Goal: Task Accomplishment & Management: Manage account settings

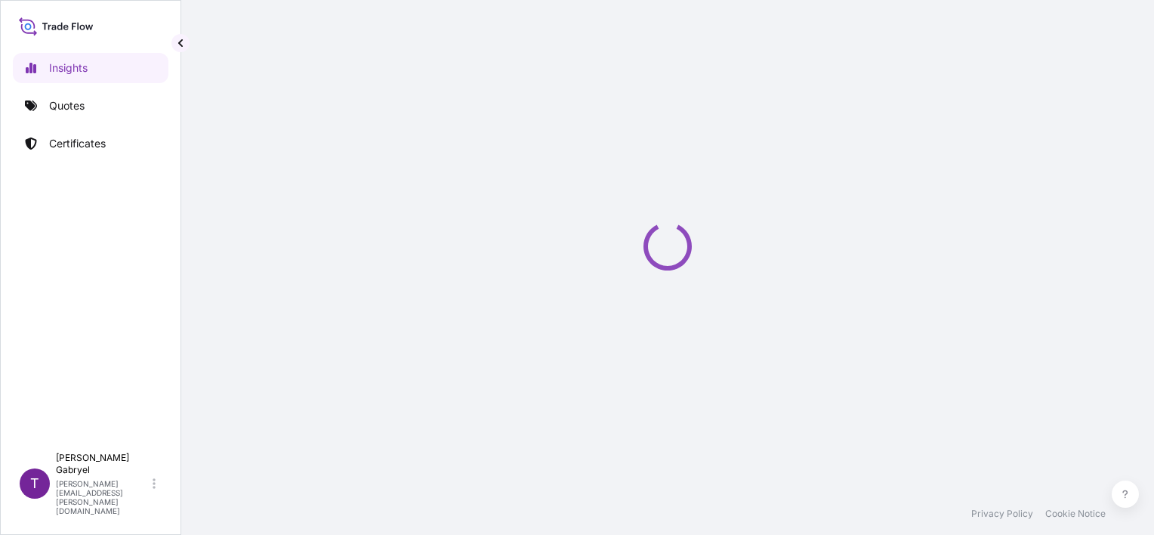
select select "2025"
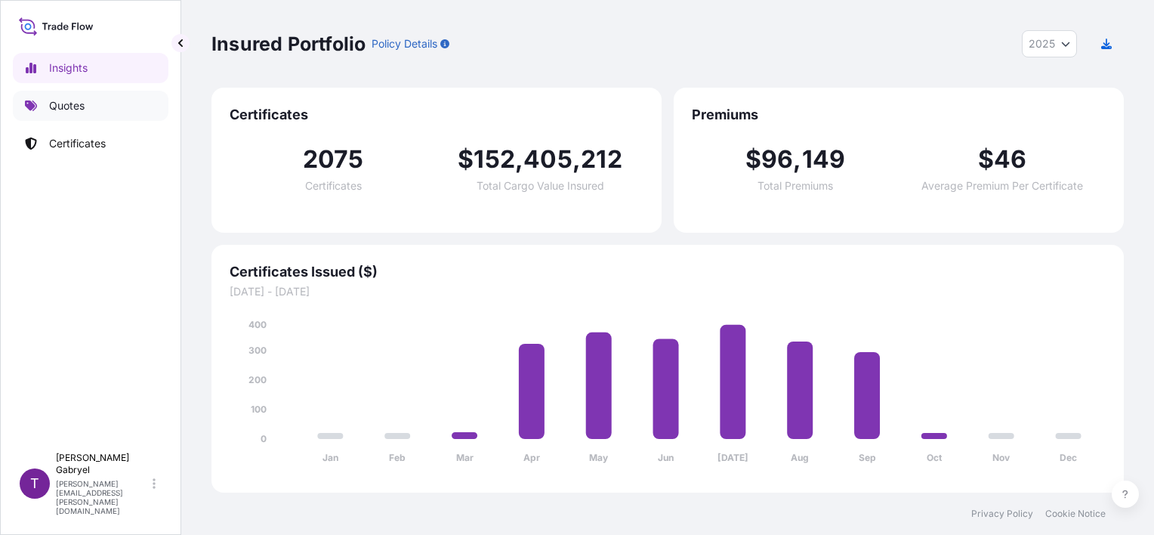
click at [57, 109] on p "Quotes" at bounding box center [67, 105] width 36 height 15
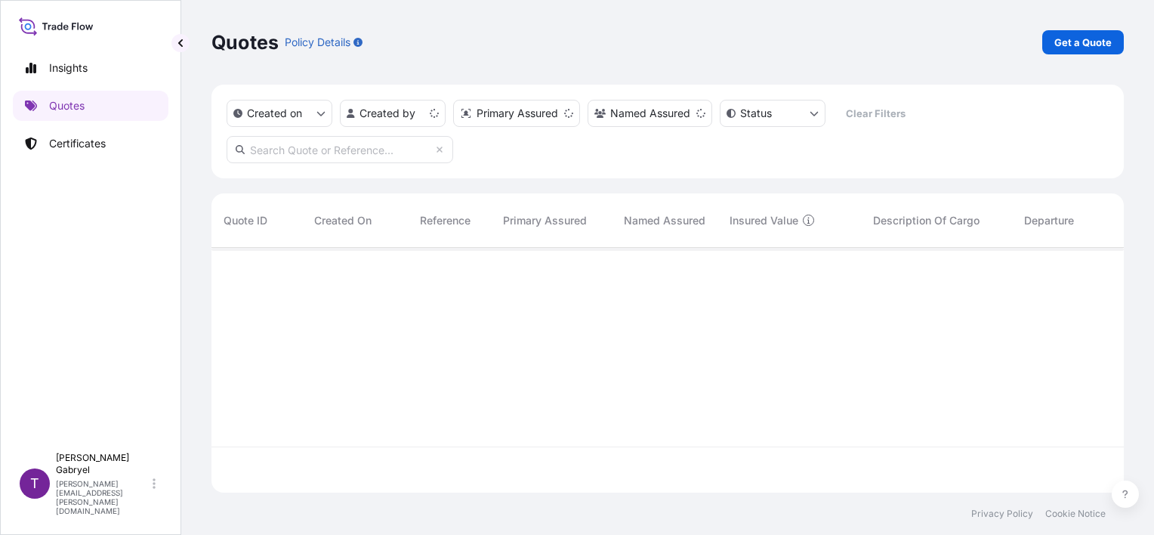
scroll to position [242, 900]
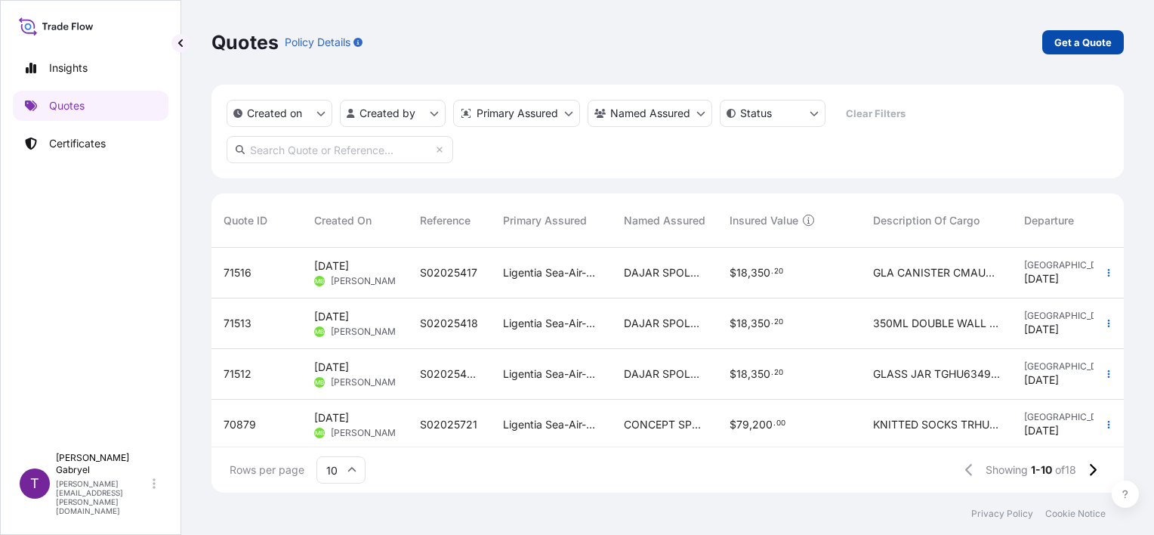
click at [1092, 42] on p "Get a Quote" at bounding box center [1083, 42] width 57 height 15
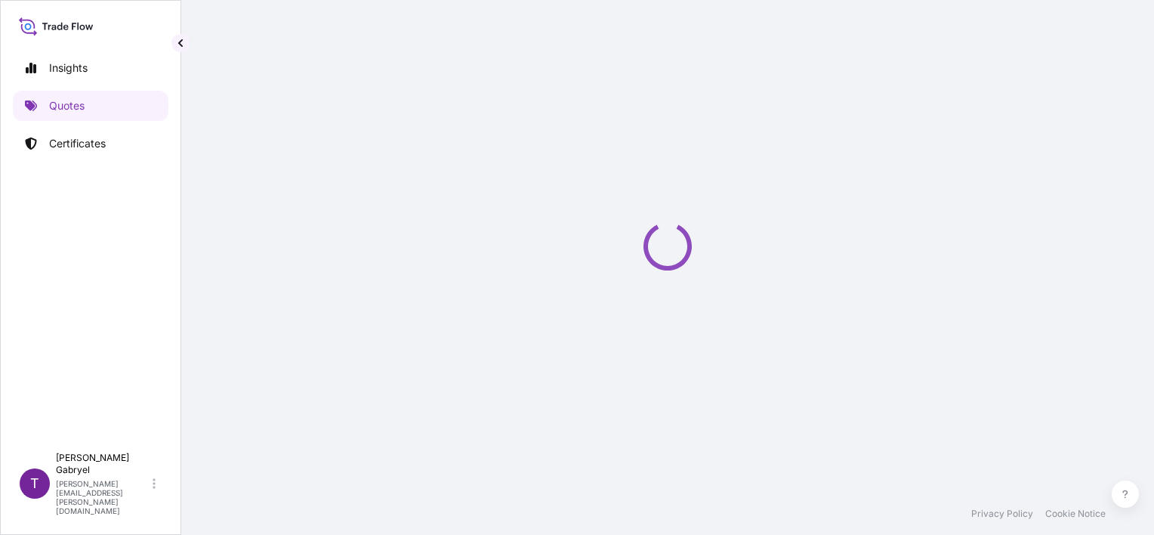
scroll to position [24, 0]
select select "Sea"
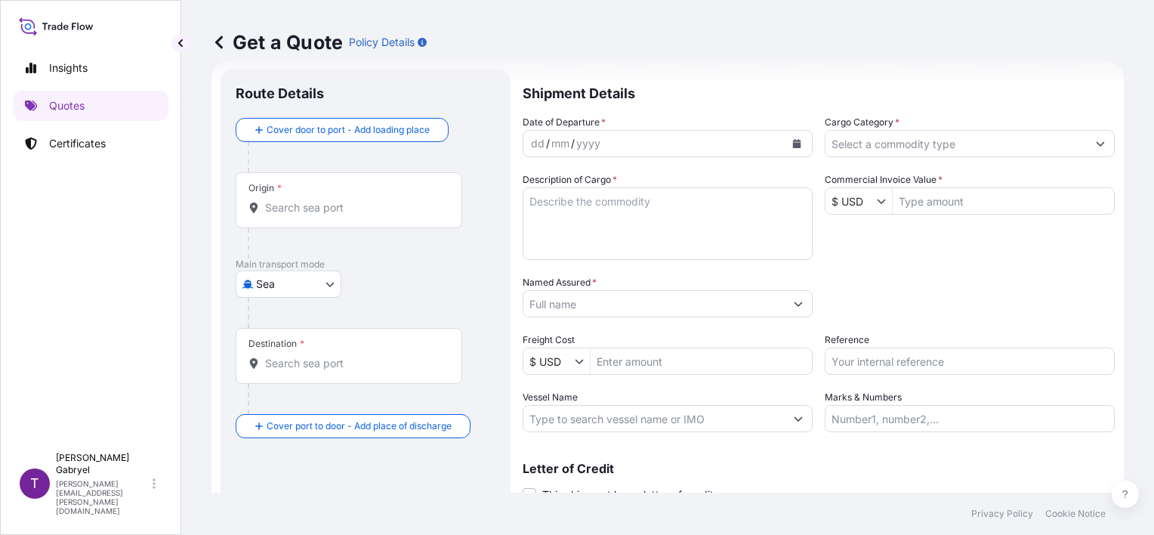
click at [299, 198] on div "Origin *" at bounding box center [349, 200] width 227 height 56
click at [299, 200] on input "Origin *" at bounding box center [354, 207] width 178 height 15
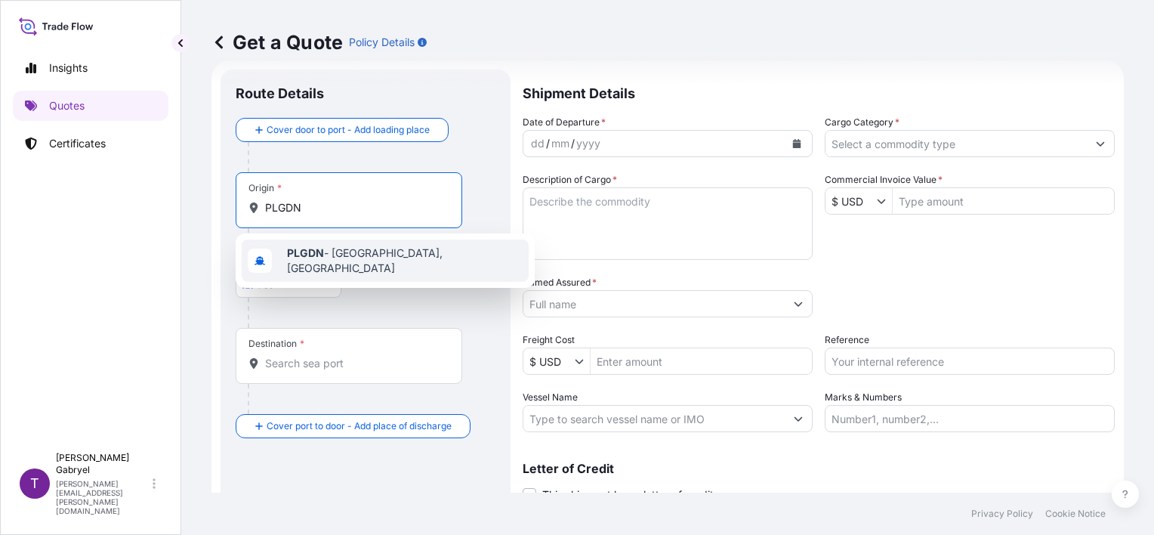
click at [319, 249] on span "PLGDN - [GEOGRAPHIC_DATA], [GEOGRAPHIC_DATA]" at bounding box center [405, 261] width 236 height 30
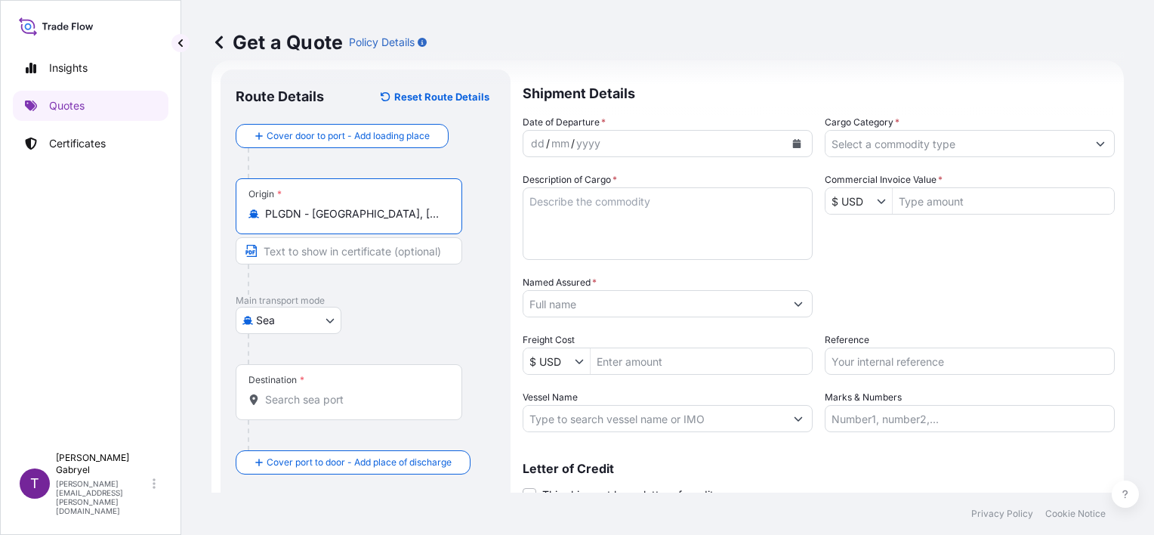
type input "PLGDN - [GEOGRAPHIC_DATA], [GEOGRAPHIC_DATA]"
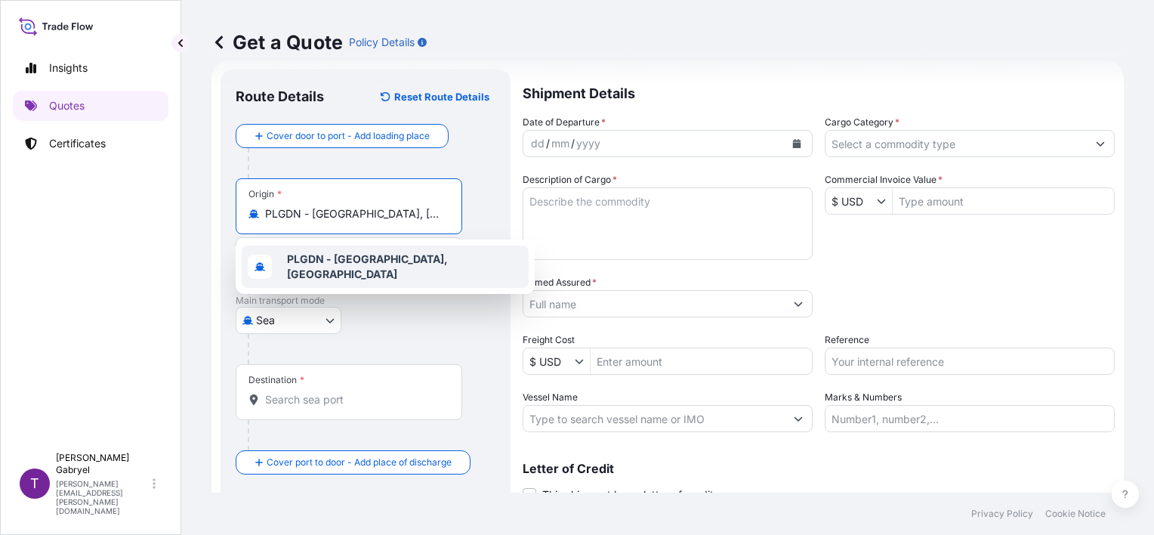
click at [379, 261] on b "PLGDN - [GEOGRAPHIC_DATA], [GEOGRAPHIC_DATA]" at bounding box center [367, 266] width 161 height 28
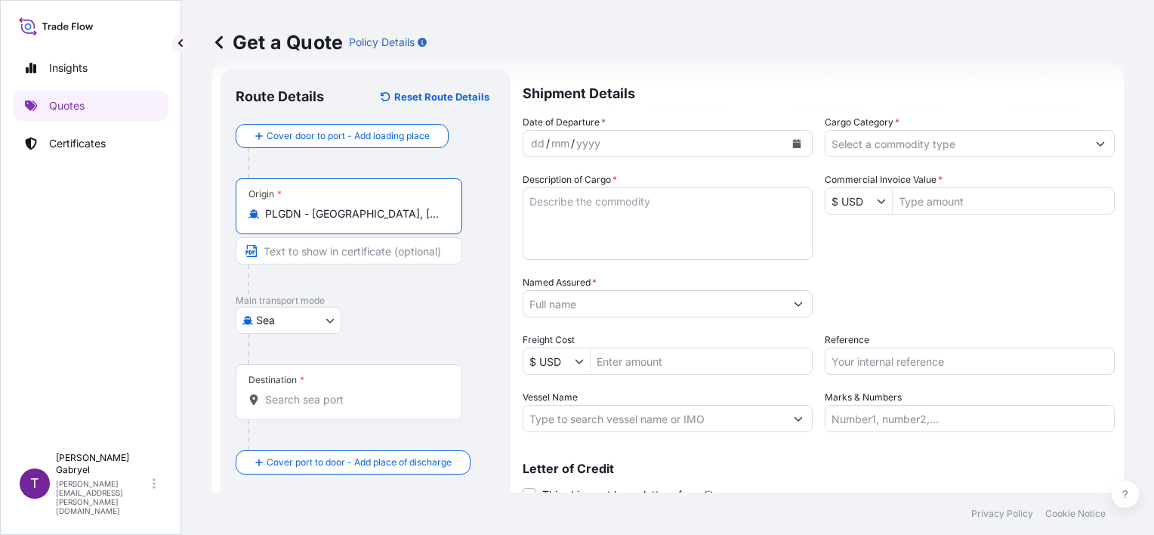
click at [322, 402] on input "Destination *" at bounding box center [354, 399] width 178 height 15
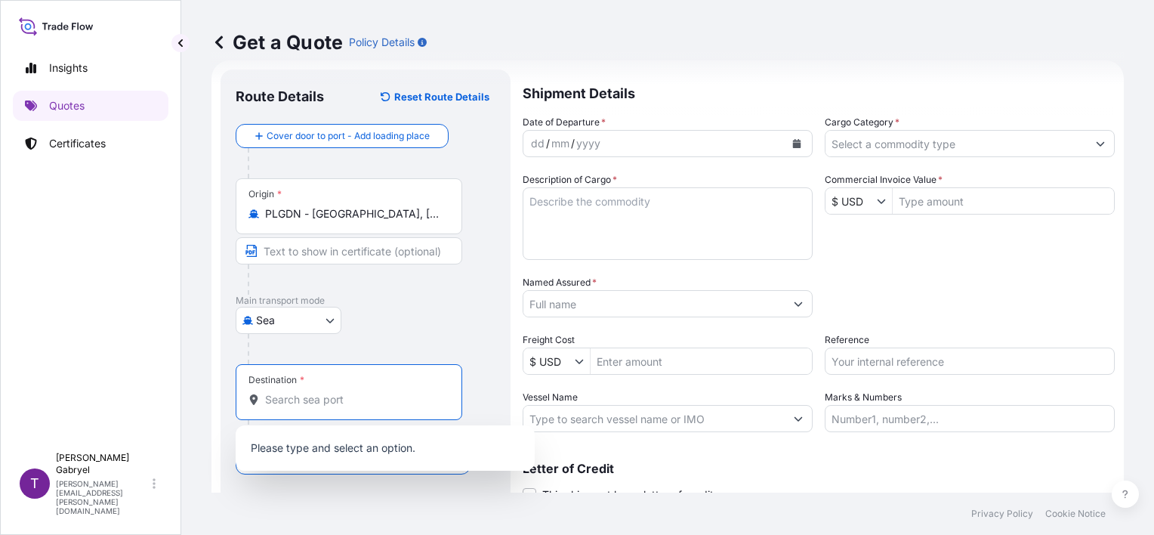
paste input "[GEOGRAPHIC_DATA]"
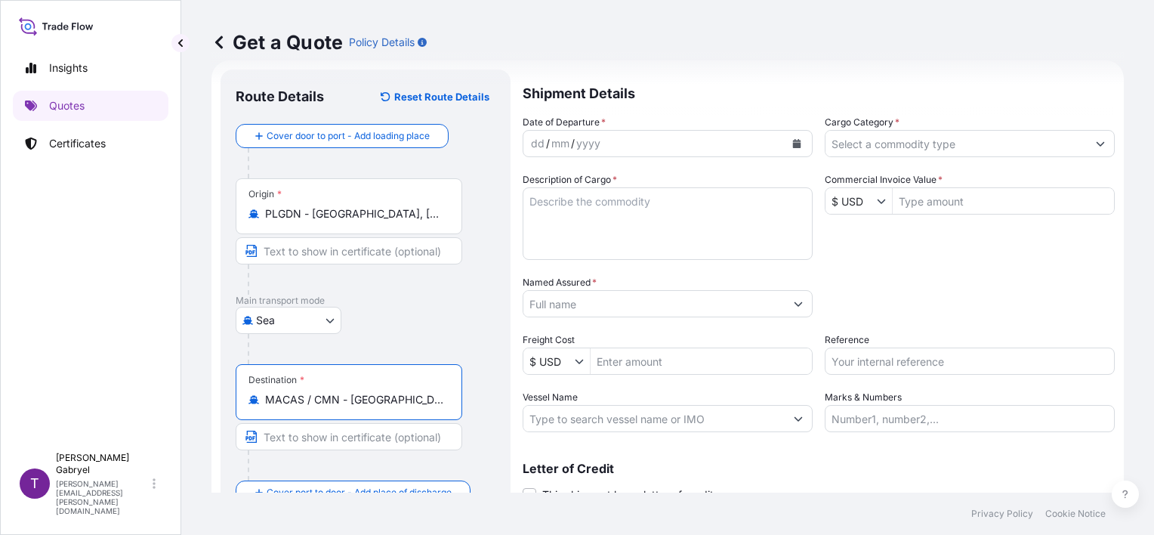
type input "MACAS / CMN - [GEOGRAPHIC_DATA], [GEOGRAPHIC_DATA]"
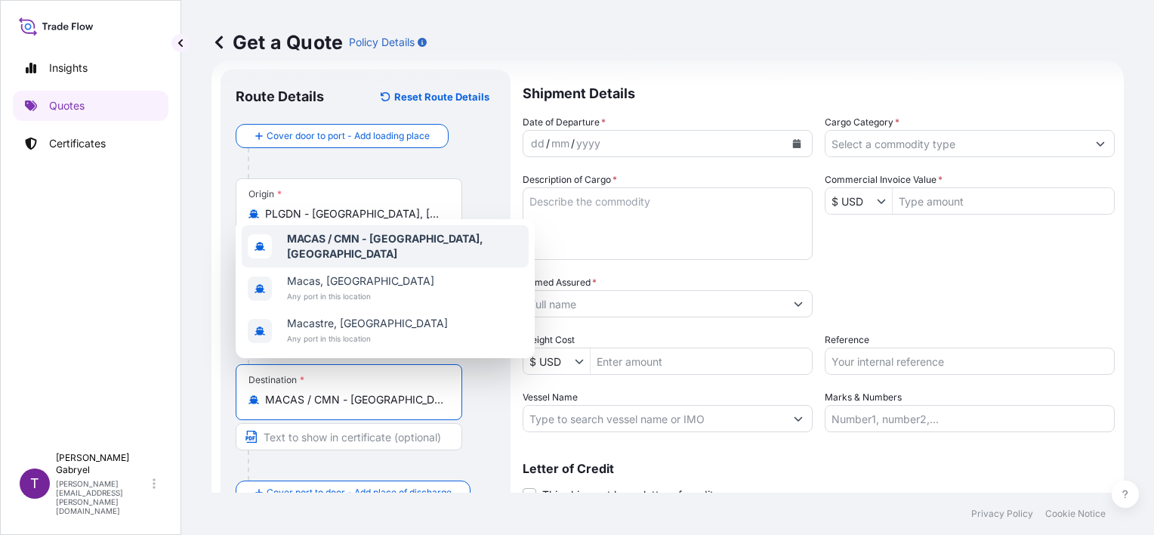
click at [363, 257] on div "MACAS / CMN - [GEOGRAPHIC_DATA], [GEOGRAPHIC_DATA]" at bounding box center [385, 246] width 287 height 42
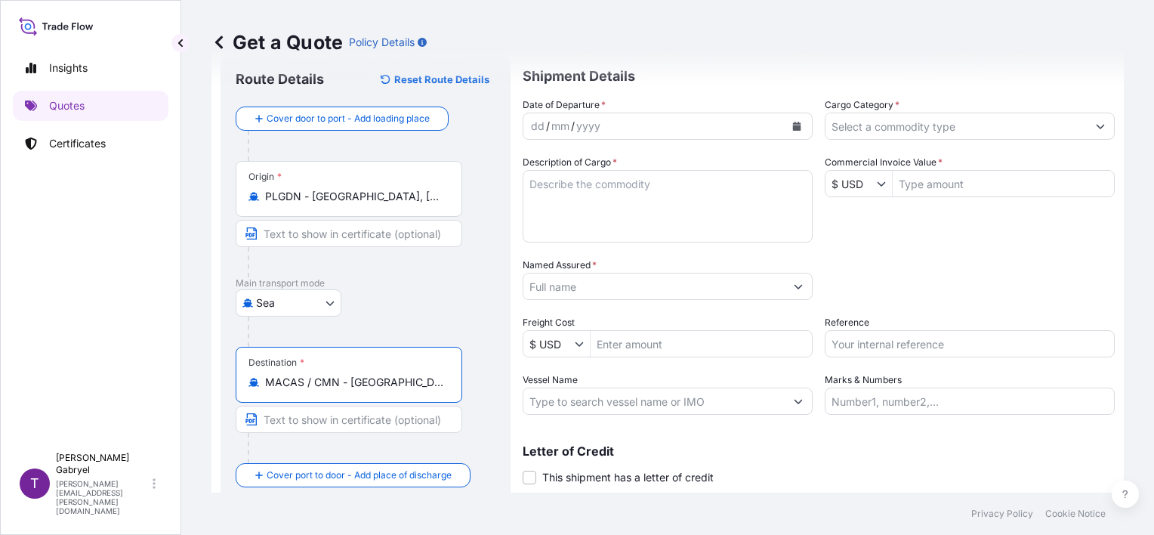
scroll to position [0, 0]
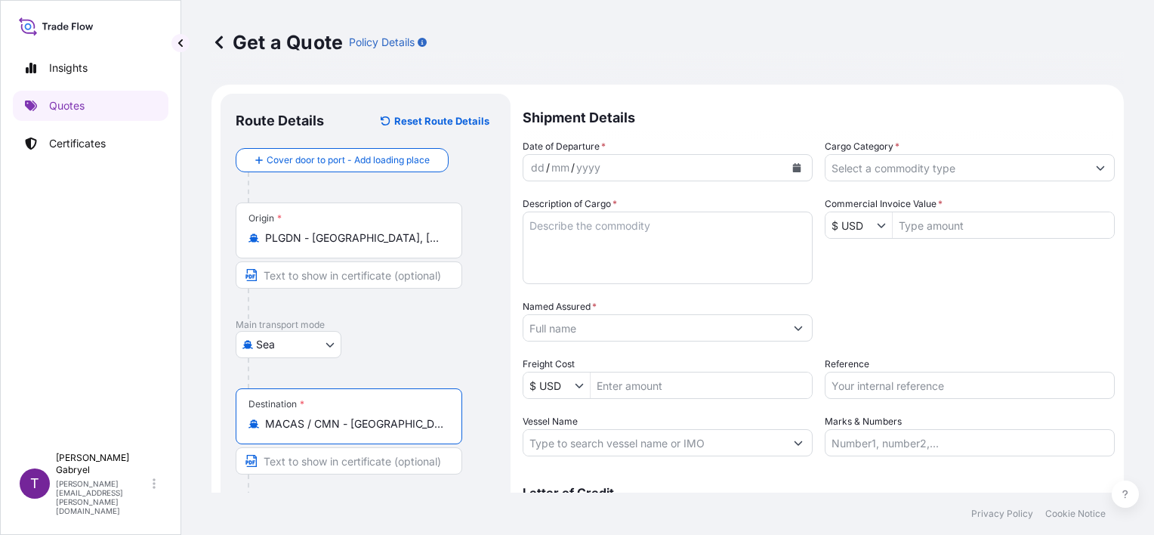
click at [793, 169] on icon "Calendar" at bounding box center [797, 167] width 8 height 9
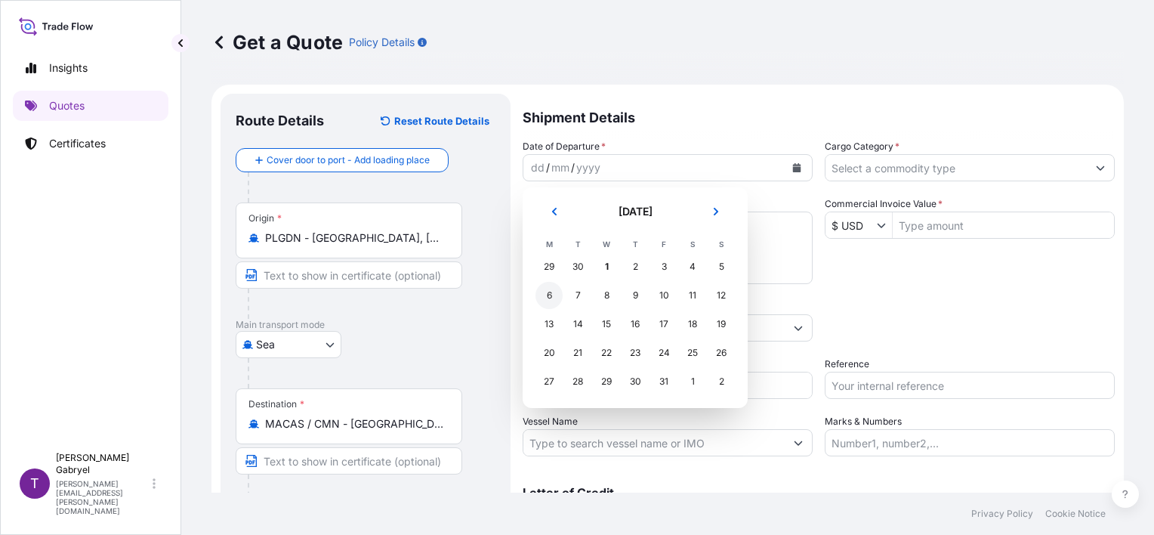
click at [553, 297] on div "6" at bounding box center [549, 295] width 27 height 27
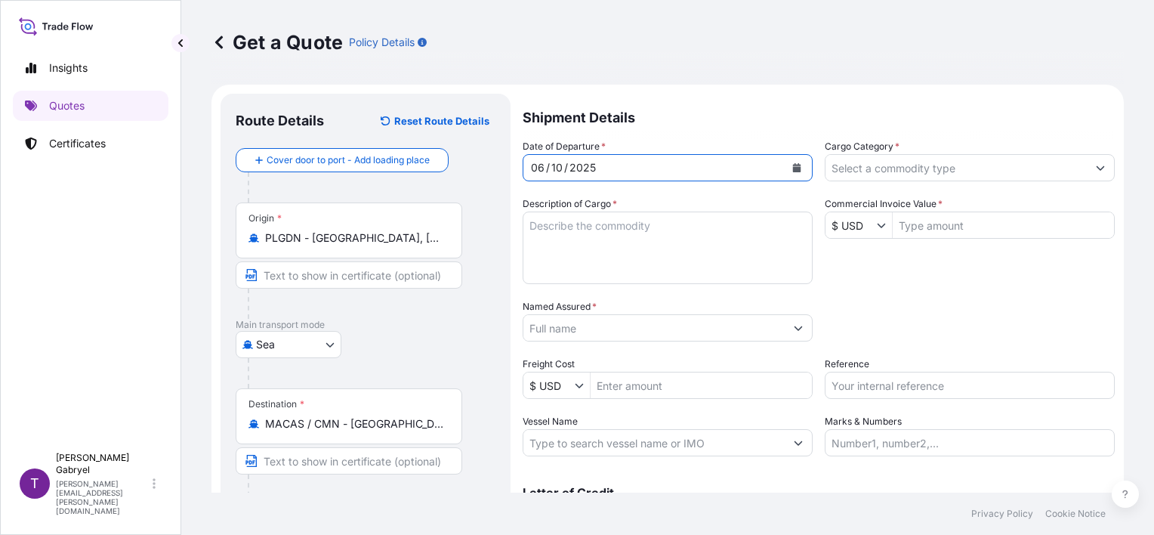
click at [917, 155] on input "Cargo Category *" at bounding box center [956, 167] width 261 height 27
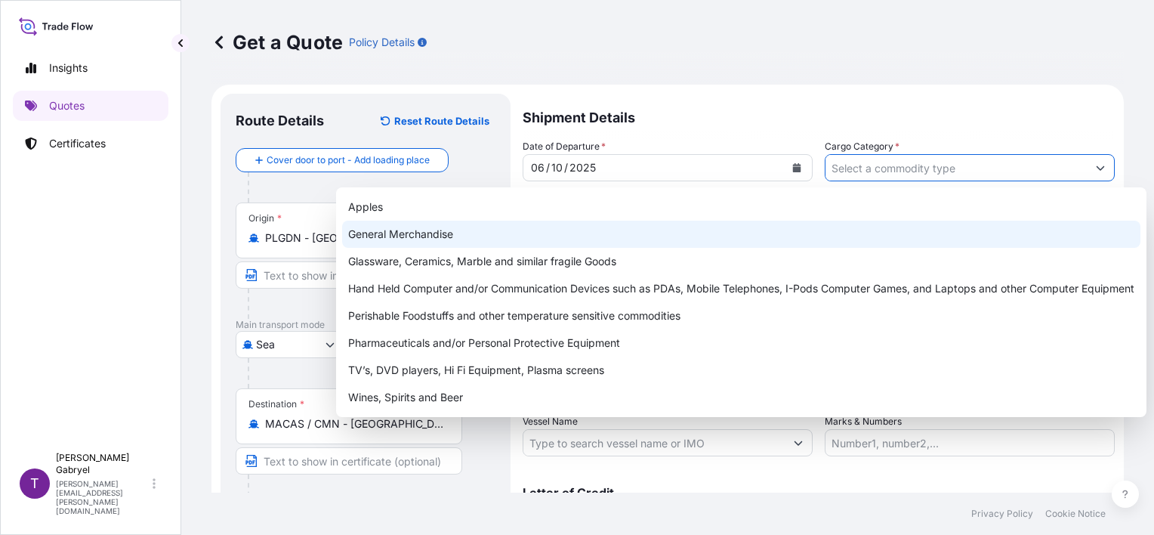
click at [716, 230] on div "General Merchandise" at bounding box center [741, 234] width 798 height 27
type input "General Merchandise"
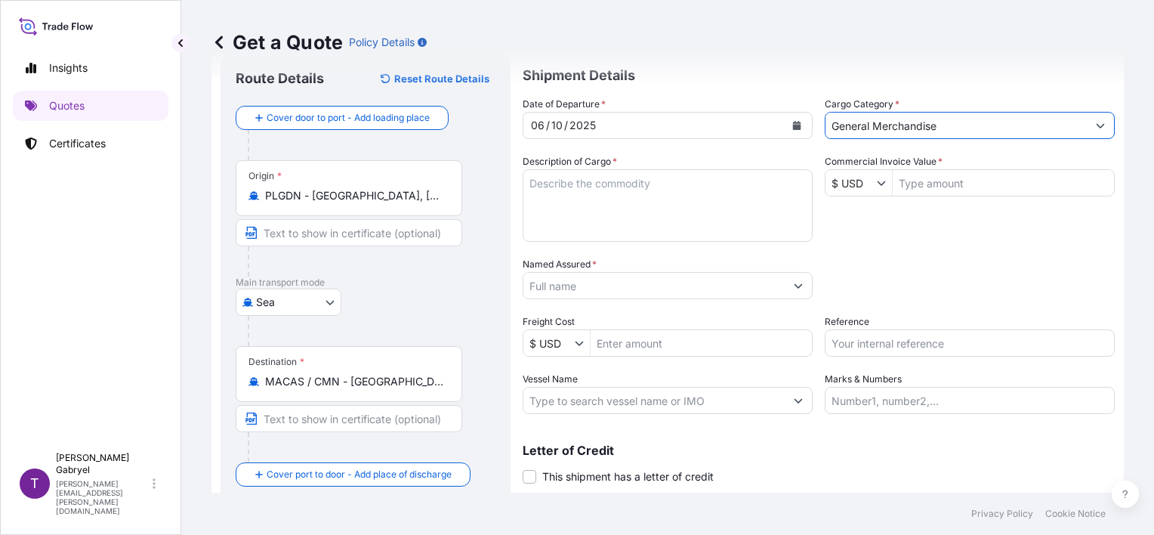
scroll to position [85, 0]
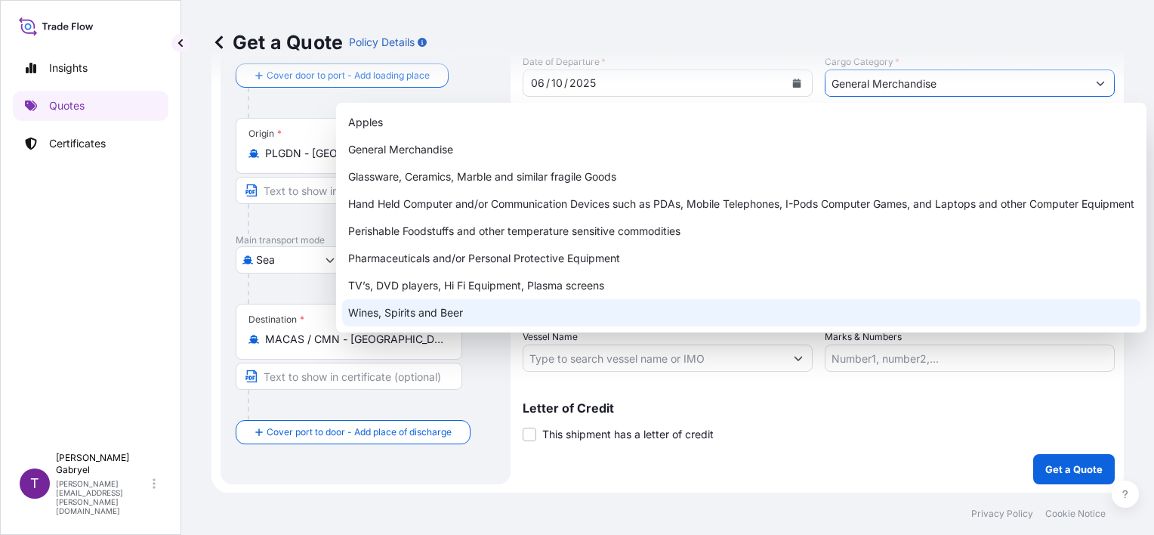
click at [583, 359] on input "Vessel Name" at bounding box center [653, 357] width 261 height 27
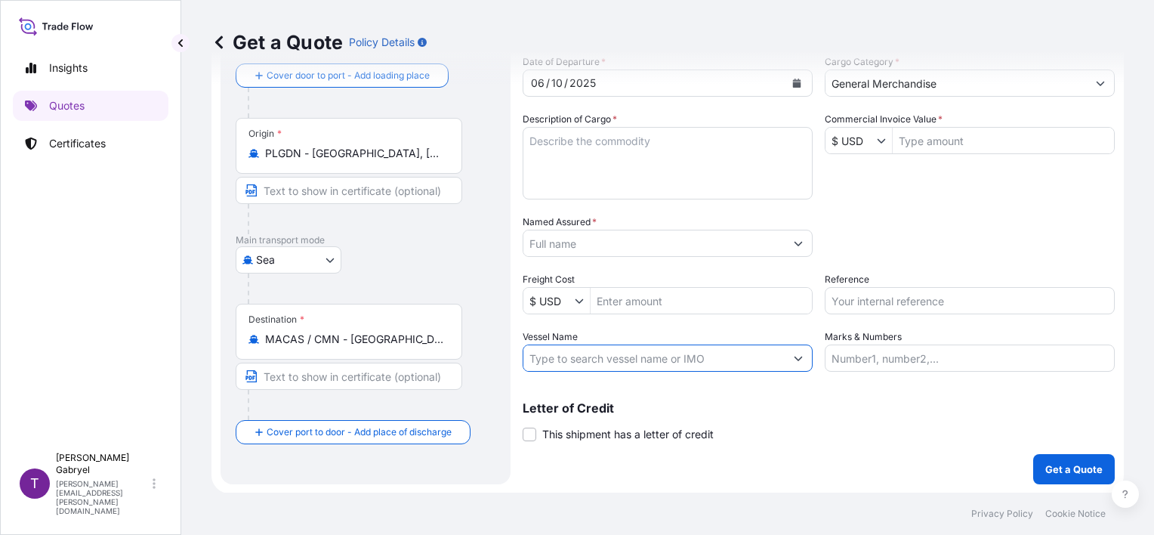
paste input "Accessible text CMA CGM MERMAID ( 0D4S6W1MA)"
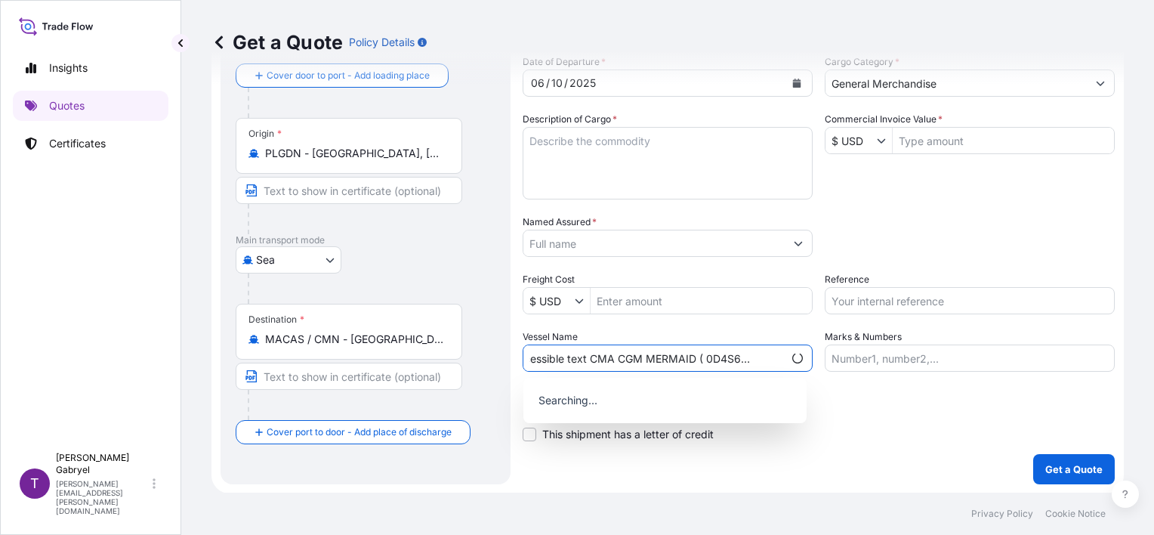
click at [700, 359] on input "Accessible text CMA CGM MERMAID ( 0D4S6W1MA)" at bounding box center [653, 357] width 260 height 27
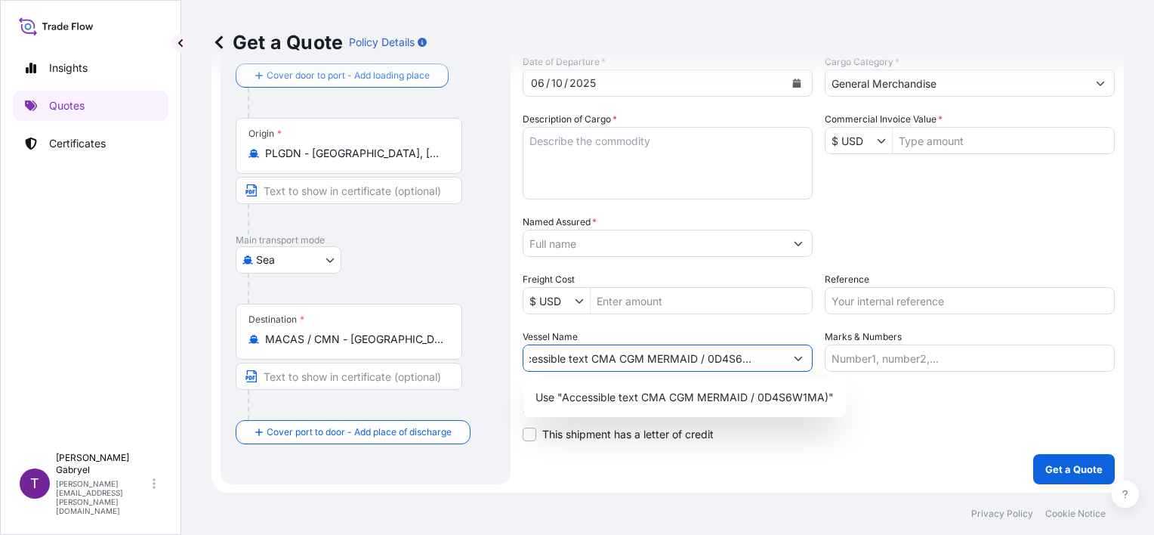
drag, startPoint x: 758, startPoint y: 356, endPoint x: 908, endPoint y: 363, distance: 149.7
click at [908, 363] on div "Date of Departure * [DATE] Cargo Category * General Merchandise Description of …" at bounding box center [819, 212] width 592 height 317
click at [785, 358] on button "Show suggestions" at bounding box center [798, 357] width 27 height 27
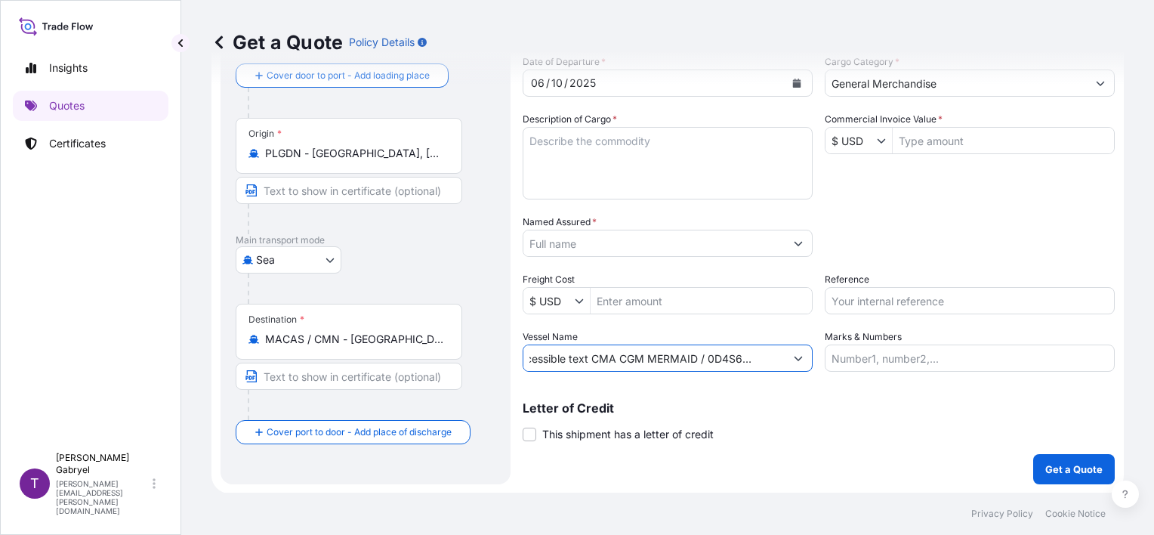
click at [774, 359] on input "Accessible text CMA CGM MERMAID / 0D4S6W1MA)" at bounding box center [653, 357] width 261 height 27
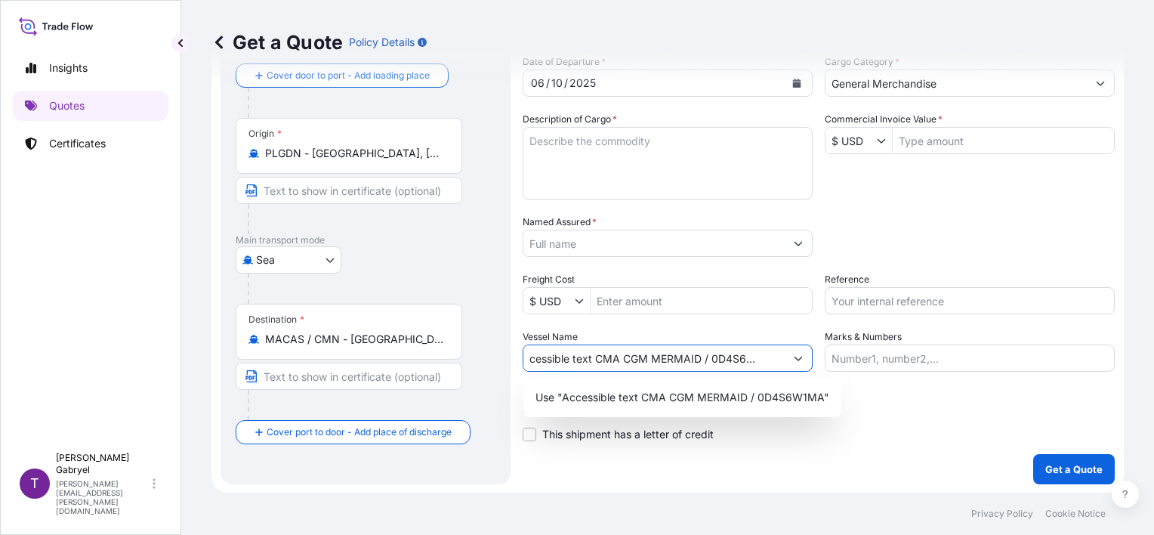
drag, startPoint x: 711, startPoint y: 357, endPoint x: 724, endPoint y: 366, distance: 15.7
click at [711, 357] on input "Accessible text CMA CGM MERMAID / 0D4S6W1MA" at bounding box center [653, 357] width 261 height 27
click at [709, 360] on input "Accessible text CMA CGM MERMAID / 0D4S6W1MA" at bounding box center [653, 357] width 261 height 27
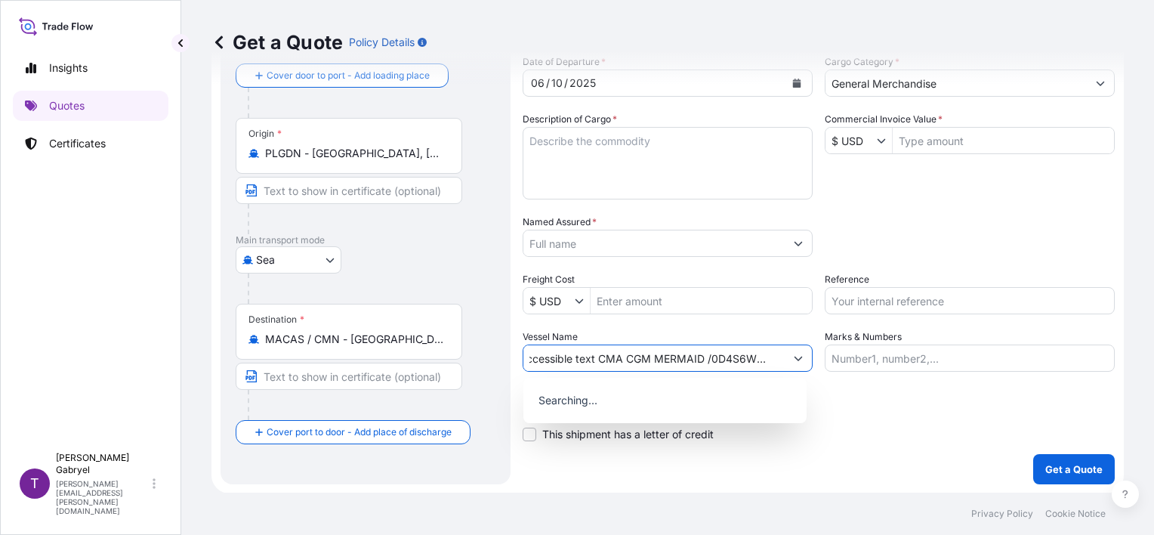
click at [701, 358] on input "Accessible text CMA CGM MERMAID /0D4S6W1MA" at bounding box center [653, 357] width 261 height 27
type input "Accessible text CMA CGM MERMAID/0D4S6W1MA"
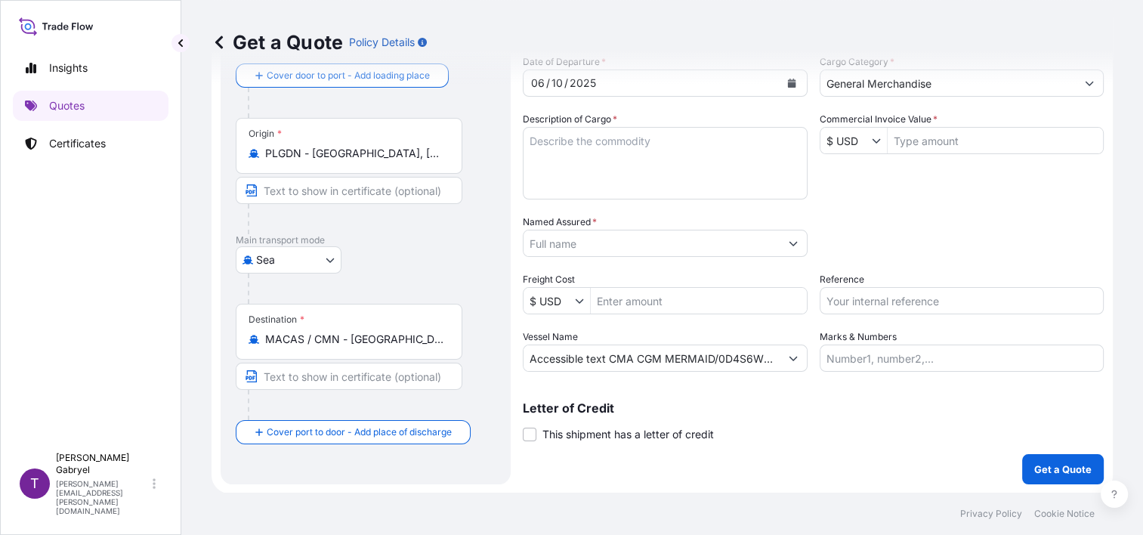
click at [574, 252] on input "Named Assured *" at bounding box center [651, 243] width 256 height 27
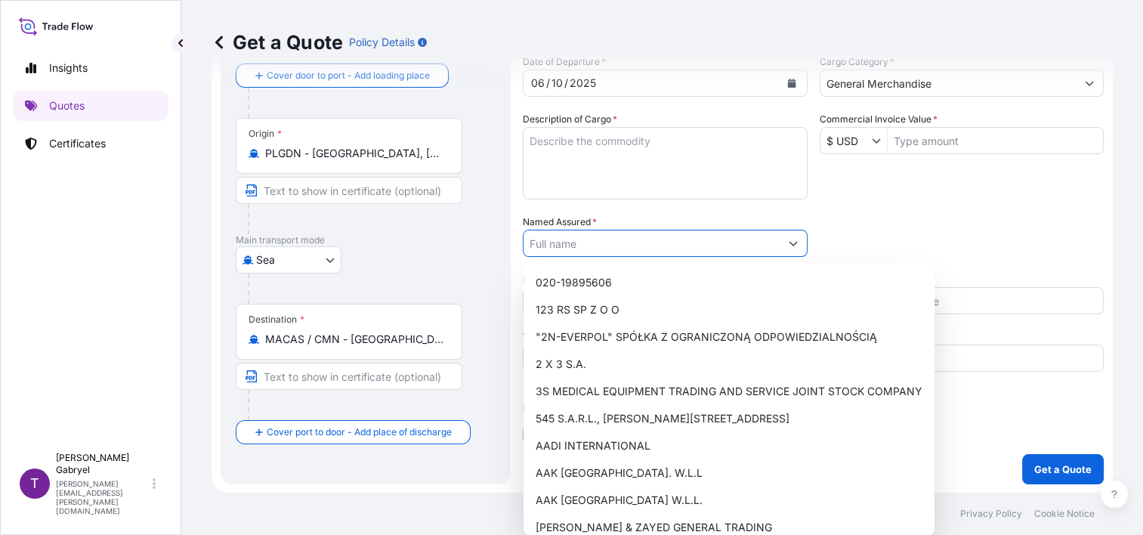
paste input "DISPAM SARL"
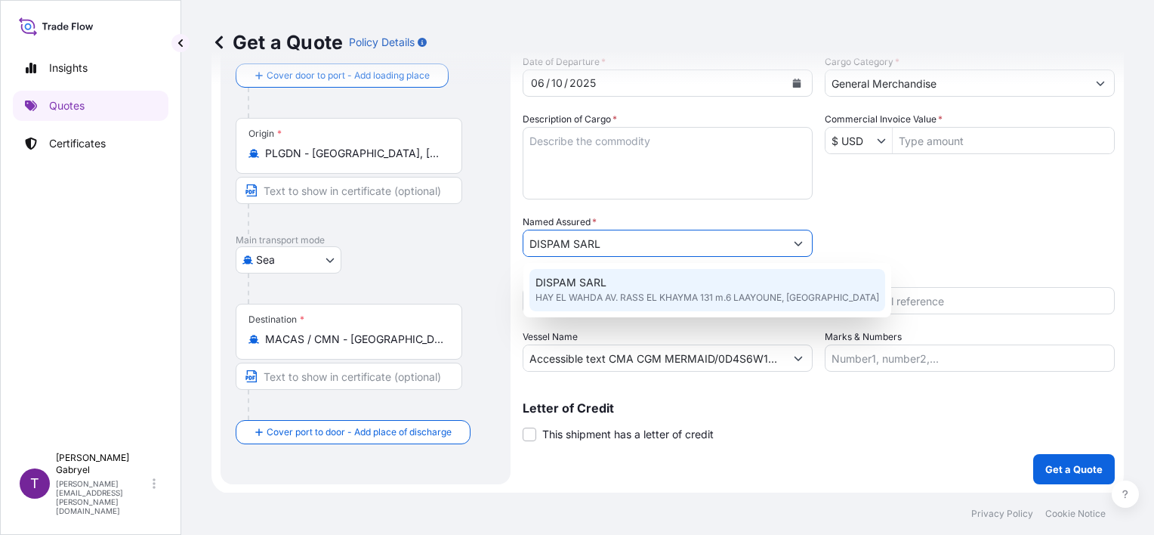
click at [590, 290] on span "HAY EL WAHDA AV. RASS EL KHAYMA 131 m.6 LAAYOUNE, [GEOGRAPHIC_DATA]" at bounding box center [708, 297] width 344 height 15
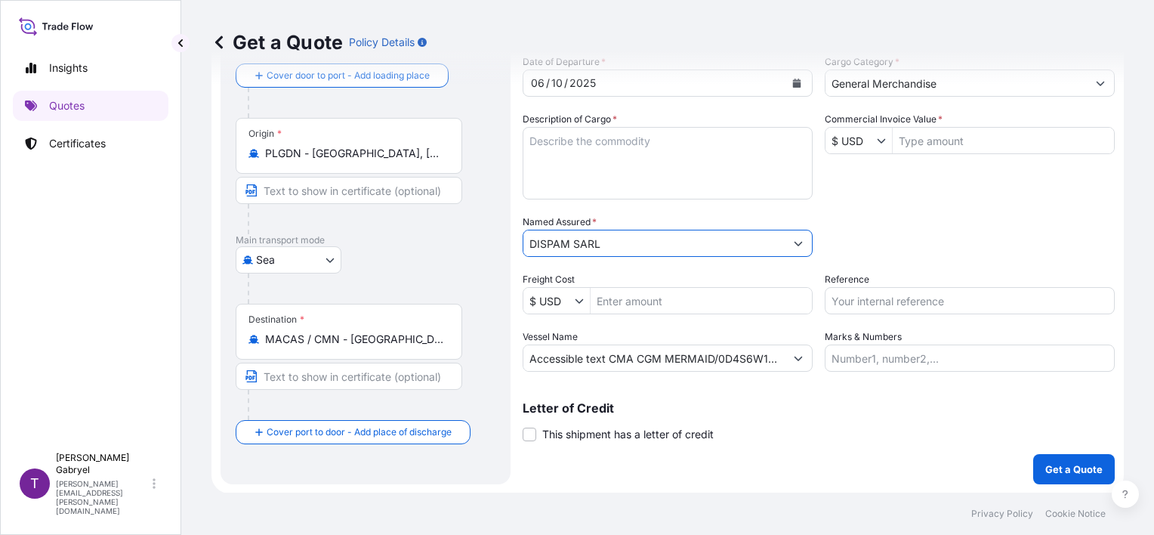
type input "DISPAM SARL"
click at [628, 167] on textarea "Description of Cargo *" at bounding box center [668, 163] width 290 height 73
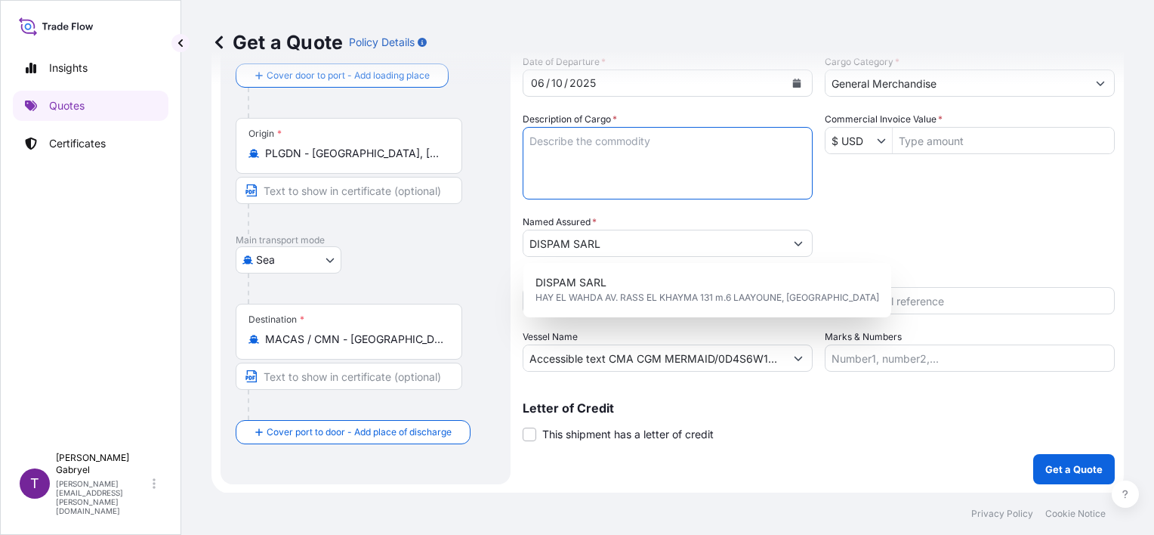
paste textarea "SHOCK ABSORBER SUSPENSION PARTS WIPER BLADE"
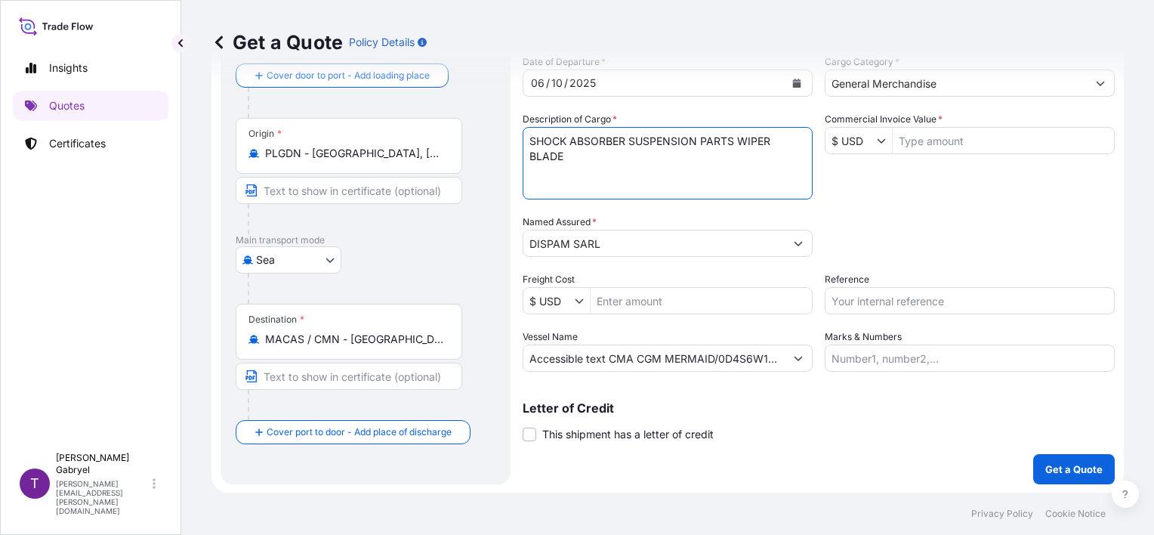
click at [629, 141] on textarea "SHOCK ABSORBER SUSPENSION PARTS WIPER BLADE" at bounding box center [668, 163] width 290 height 73
click at [641, 157] on textarea "SHOCK ABSORBER SUSPENSION PARTS WIPER BLADE" at bounding box center [668, 163] width 290 height 73
click at [697, 171] on textarea "SHOCK ABSORBER SUSPENSION PARTS WIPER BLADE" at bounding box center [668, 163] width 290 height 73
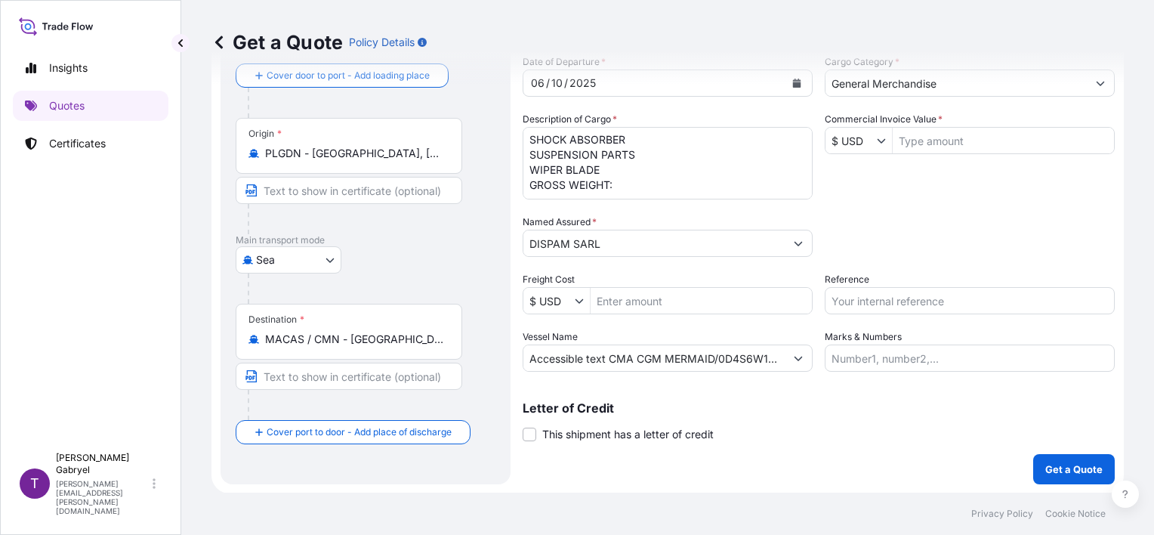
click at [632, 184] on textarea "SHOCK ABSORBER SUSPENSION PARTS WIPER BLADE GROSS WEIGHT:" at bounding box center [668, 163] width 290 height 73
paste textarea "19779.00"
drag, startPoint x: 613, startPoint y: 178, endPoint x: 629, endPoint y: 178, distance: 15.9
click at [615, 178] on textarea "SHOCK ABSORBER SUSPENSION PARTS WIPER BLADE GROSS WEIGHT:19779.00" at bounding box center [668, 163] width 290 height 73
click at [673, 180] on textarea "SHOCK ABSORBER SUSPENSION PARTS WIPER BLADE GROSS WEIGHT: 19779.00" at bounding box center [668, 163] width 290 height 73
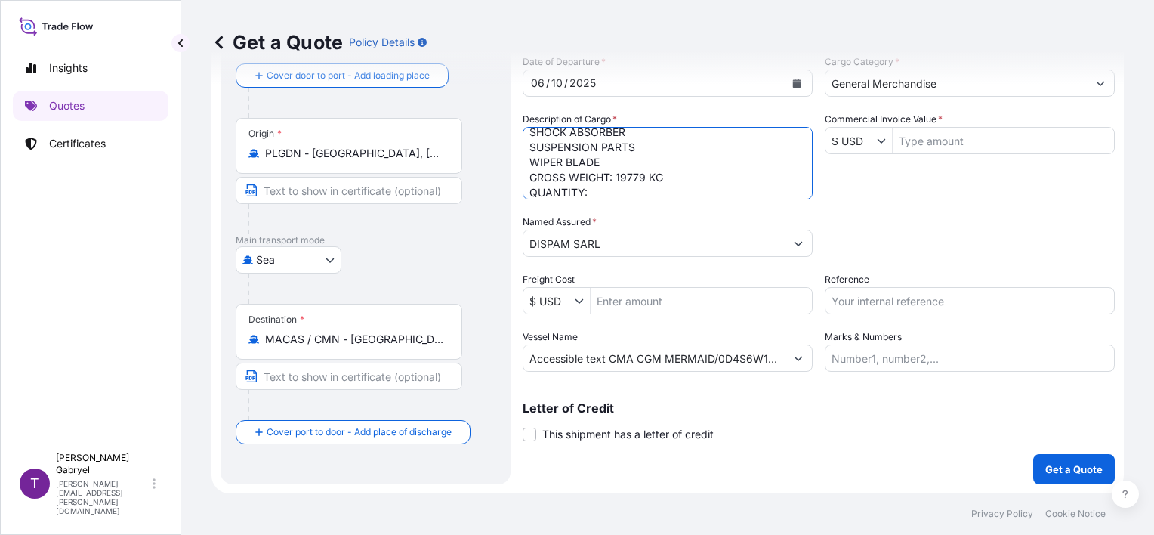
scroll to position [31, 0]
drag, startPoint x: 601, startPoint y: 196, endPoint x: 516, endPoint y: 170, distance: 89.1
click at [516, 170] on form "Route Details Reset Route Details Cover door to port - Add loading place Place …" at bounding box center [668, 246] width 913 height 493
click at [647, 185] on textarea "SHOCK ABSORBER SUSPENSION PARTS WIPER BLADE GROSS WEIGHT: 19779 KG QUANTITY:" at bounding box center [668, 163] width 290 height 73
click at [650, 166] on textarea "SHOCK ABSORBER SUSPENSION PARTS WIPER BLADE GROSS WEIGHT: 19779 KG QUANTITY:" at bounding box center [668, 163] width 290 height 73
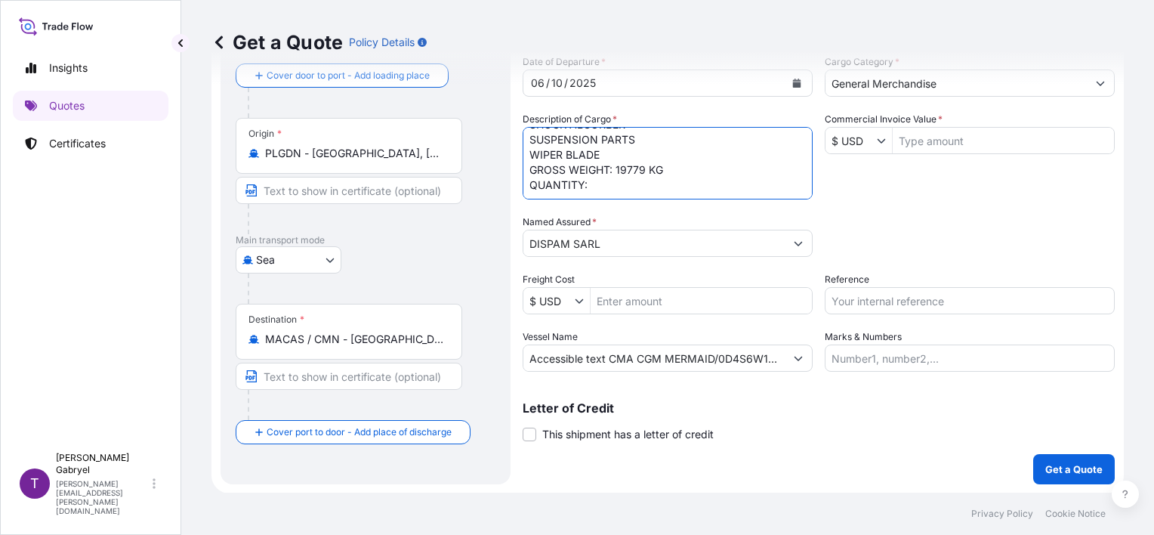
paste textarea "1159"
click at [669, 193] on textarea "SHOCK ABSORBER SUSPENSION PARTS WIPER BLADE GROSS WEIGHT: 19779 KG QUANTITY: 11…" at bounding box center [668, 163] width 290 height 73
click at [709, 196] on textarea "SHOCK ABSORBER SUSPENSION PARTS WIPER BLADE GROSS WEIGHT: 19779 KG QUANTITY: 11…" at bounding box center [668, 163] width 290 height 73
paste textarea "ECMU4767338"
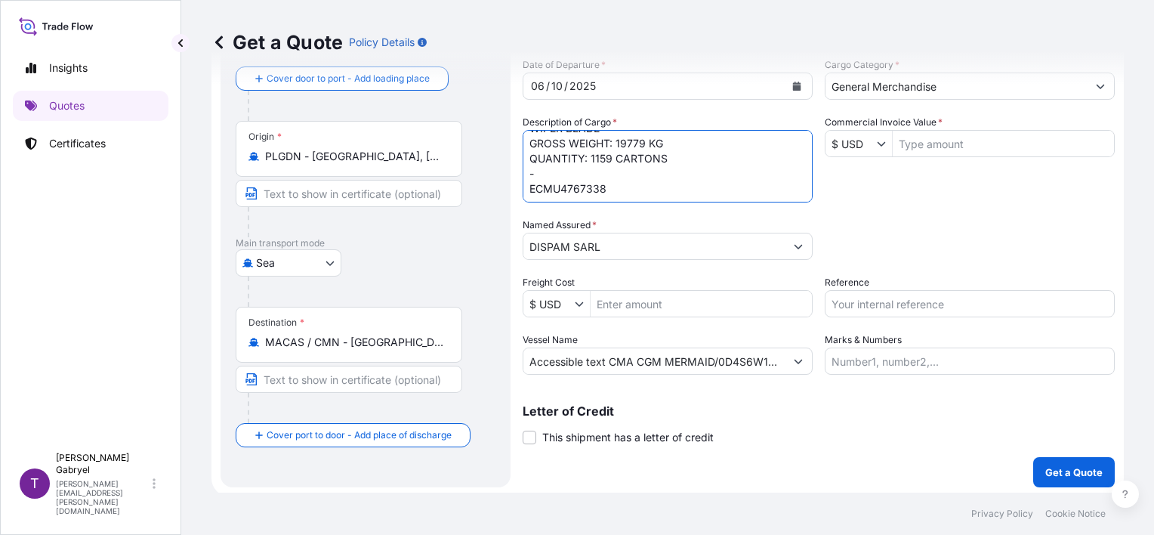
scroll to position [85, 0]
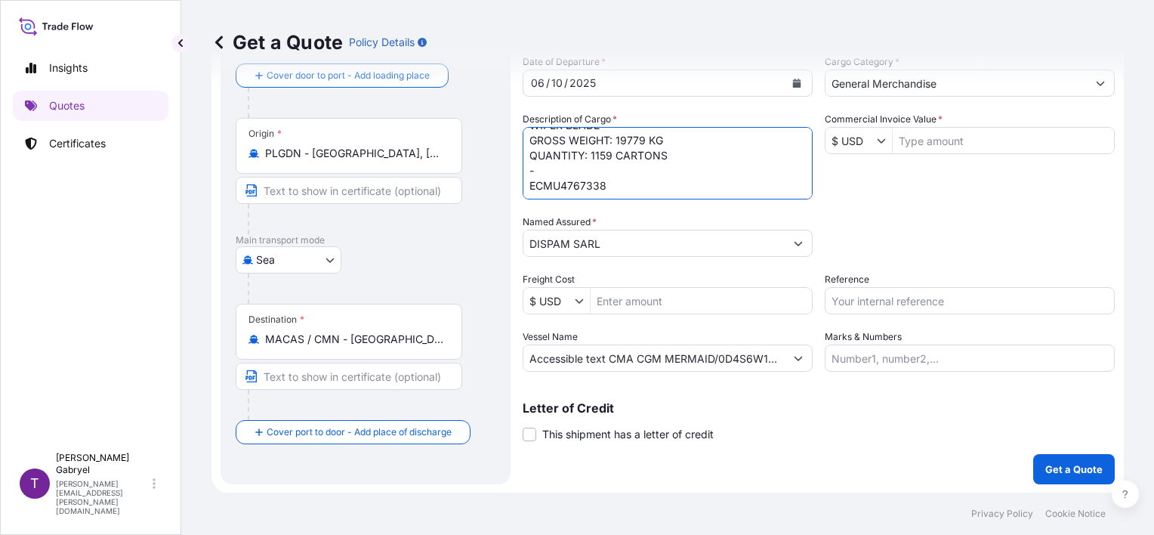
type textarea "SHOCK ABSORBER SUSPENSION PARTS WIPER BLADE GROSS WEIGHT: 19779 KG QUANTITY: 11…"
click at [928, 138] on input "Commercial Invoice Value *" at bounding box center [1003, 140] width 221 height 27
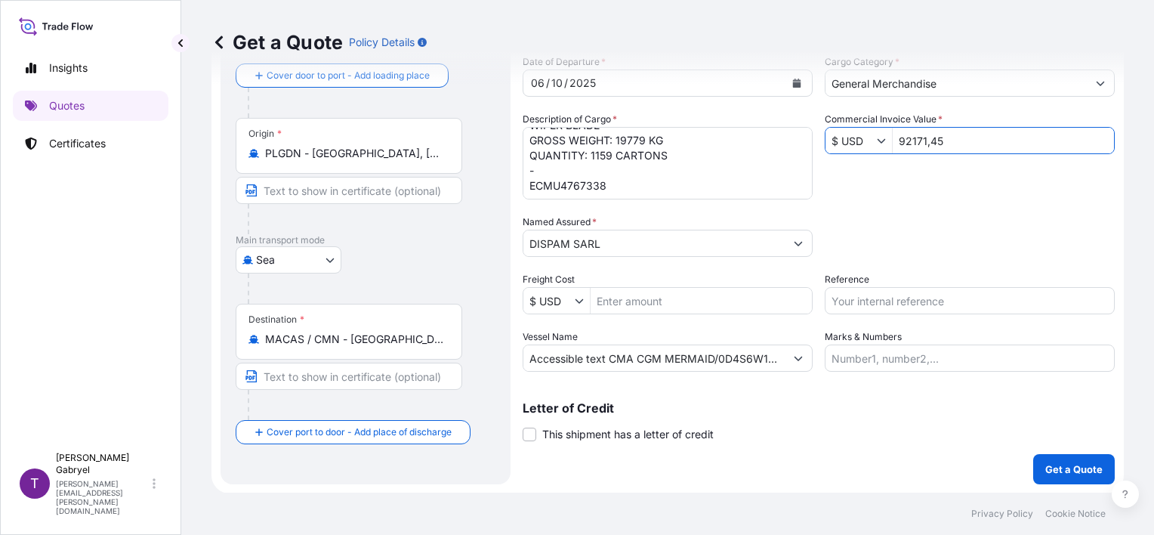
type input "9,217,145"
click at [925, 184] on div "Date of Departure * [DATE] Cargo Category * General Merchandise Description of …" at bounding box center [819, 212] width 592 height 317
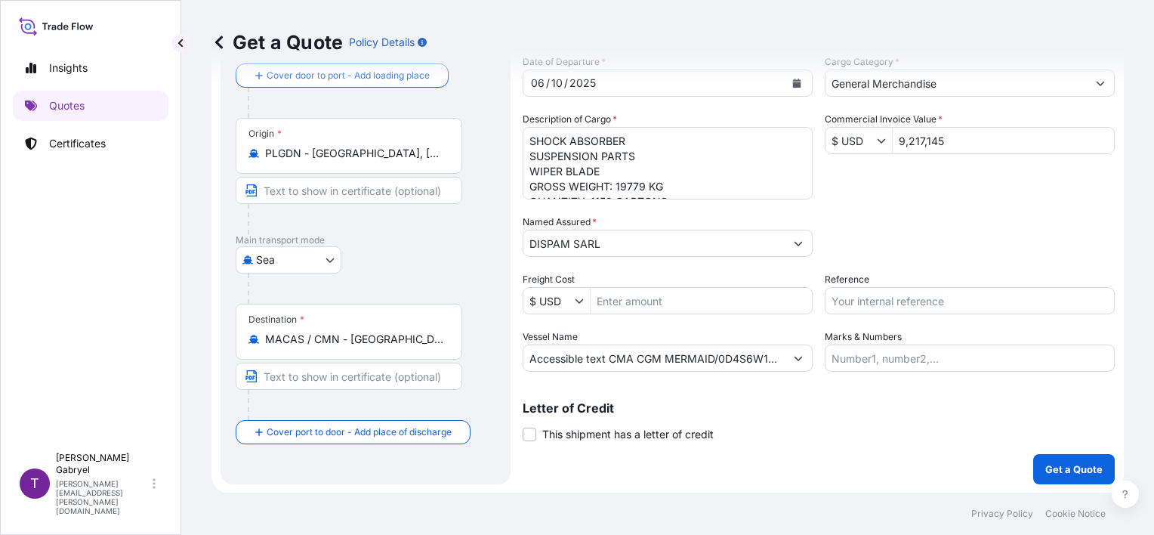
click at [906, 292] on input "Reference" at bounding box center [970, 300] width 290 height 27
paste input "S02063281"
type input "S02063281"
click at [924, 230] on div "Packing Category Type to search a container mode Please select a primary mode o…" at bounding box center [970, 236] width 290 height 42
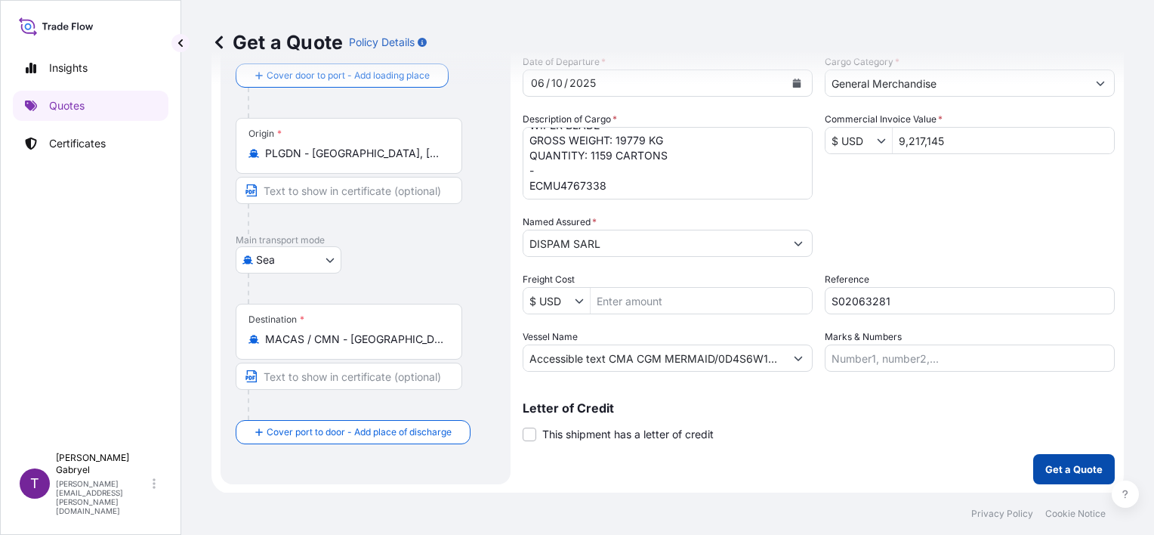
click at [1067, 468] on p "Get a Quote" at bounding box center [1073, 469] width 57 height 15
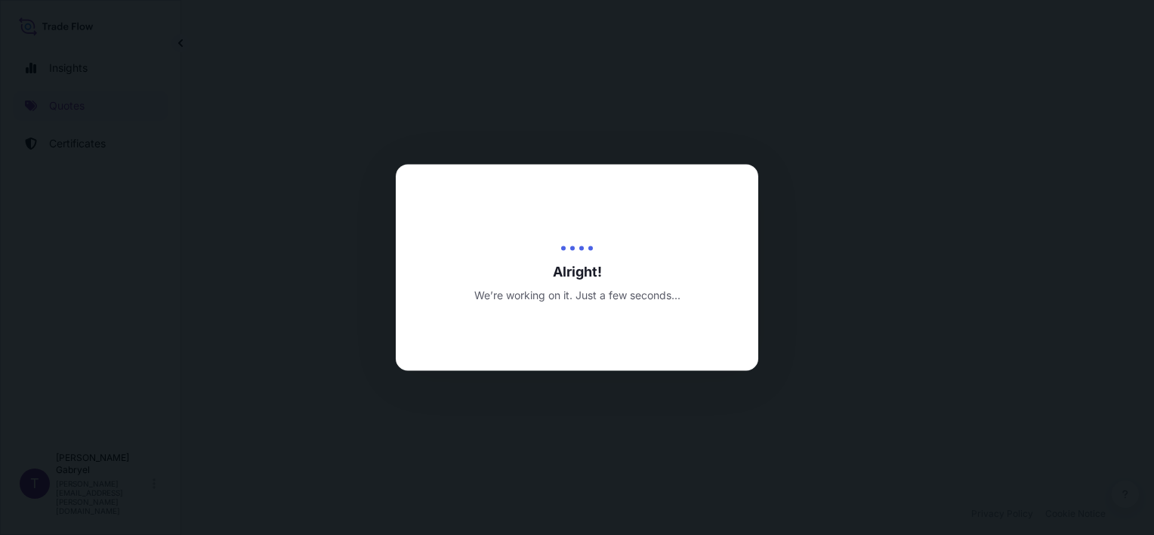
select select "Sea"
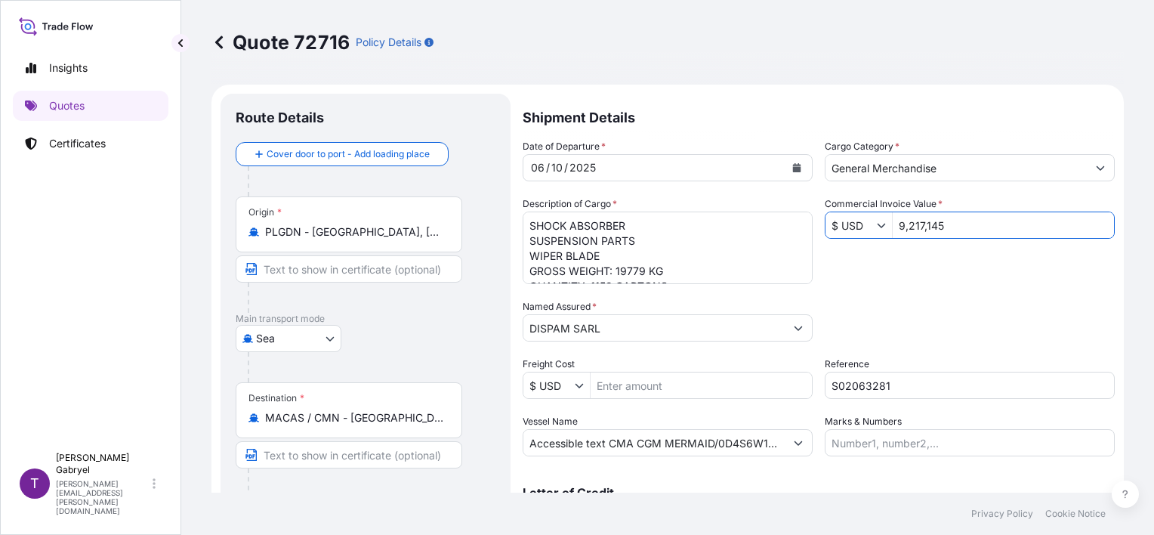
drag, startPoint x: 940, startPoint y: 227, endPoint x: 891, endPoint y: 232, distance: 50.1
click at [893, 232] on input "9,217,145" at bounding box center [1003, 225] width 221 height 27
click at [952, 288] on div "Date of Departure * [DATE] Cargo Category * General Merchandise Description of …" at bounding box center [819, 297] width 592 height 317
click at [911, 227] on input "92,171.45" at bounding box center [1003, 225] width 221 height 27
type input "92,171.45"
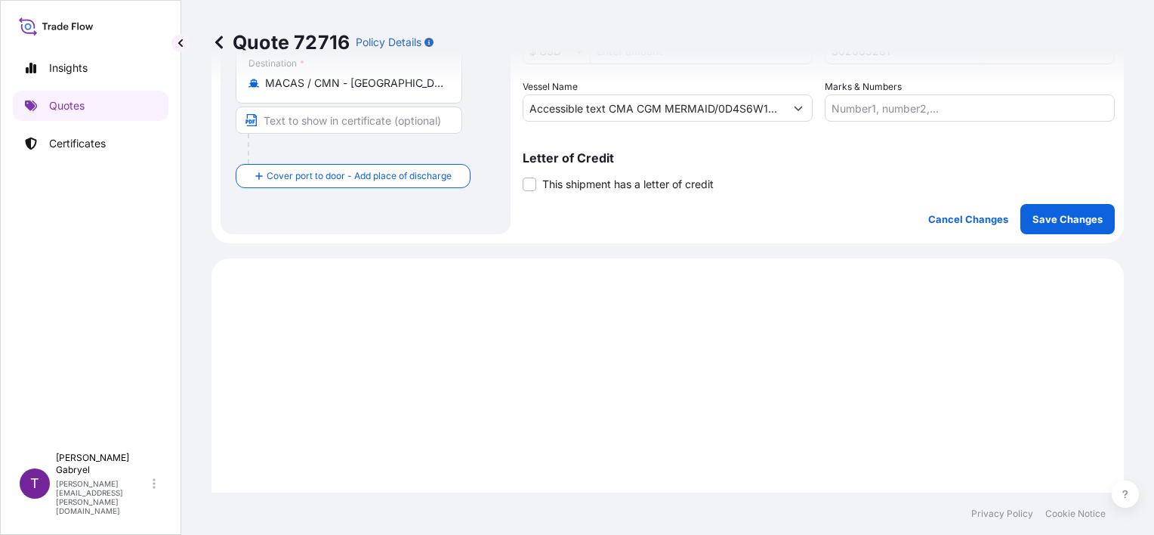
scroll to position [302, 0]
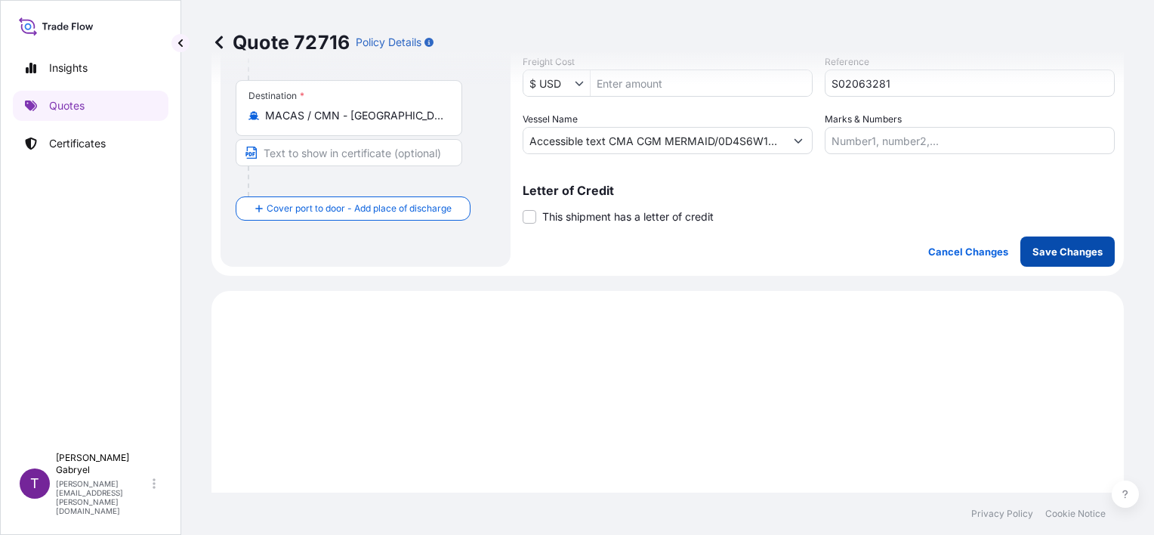
click at [1068, 254] on p "Save Changes" at bounding box center [1068, 251] width 70 height 15
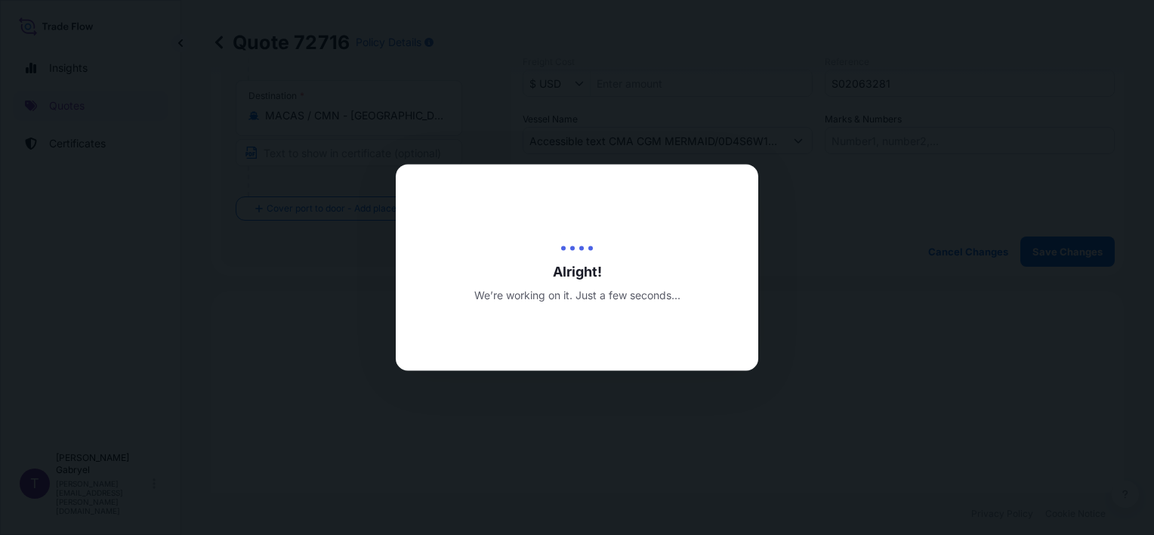
type input "[DATE]"
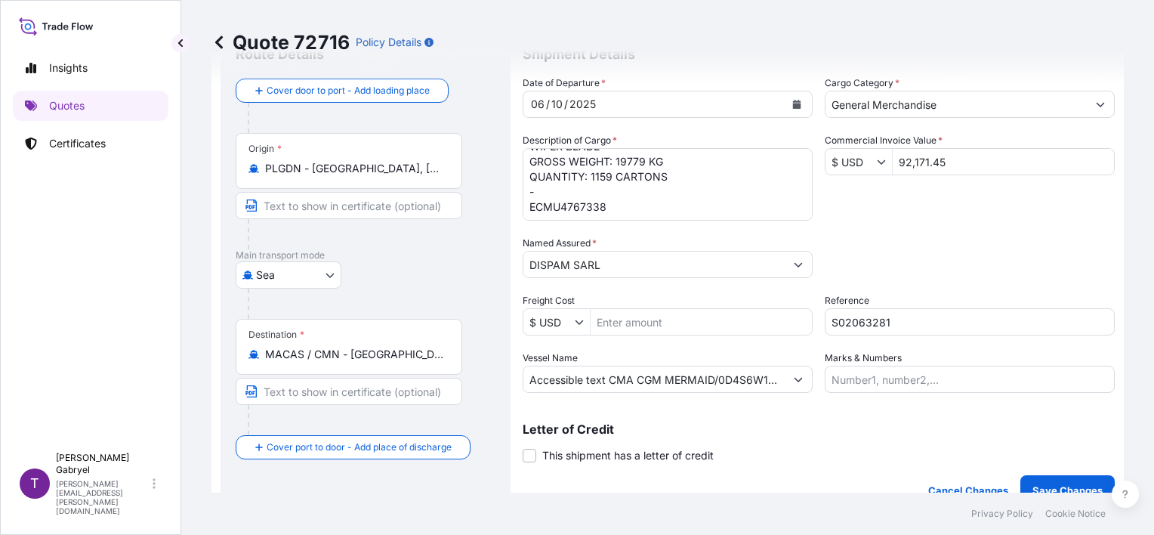
select select "Sea"
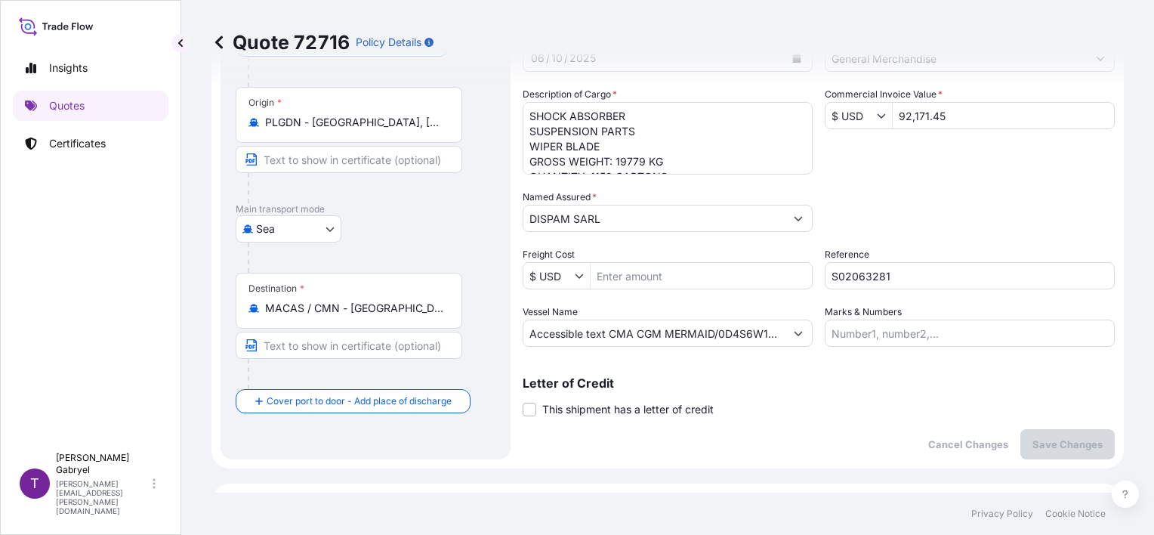
scroll to position [63, 0]
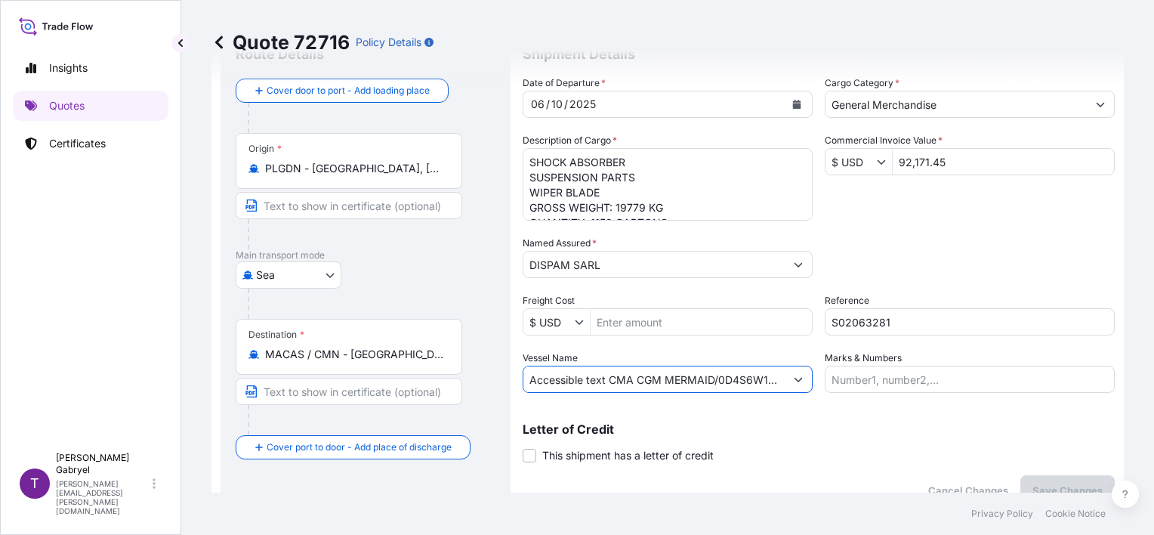
drag, startPoint x: 606, startPoint y: 381, endPoint x: 506, endPoint y: 390, distance: 100.1
click at [508, 389] on form "Route Details Cover door to port - Add loading place Place of loading Road / [G…" at bounding box center [668, 267] width 913 height 493
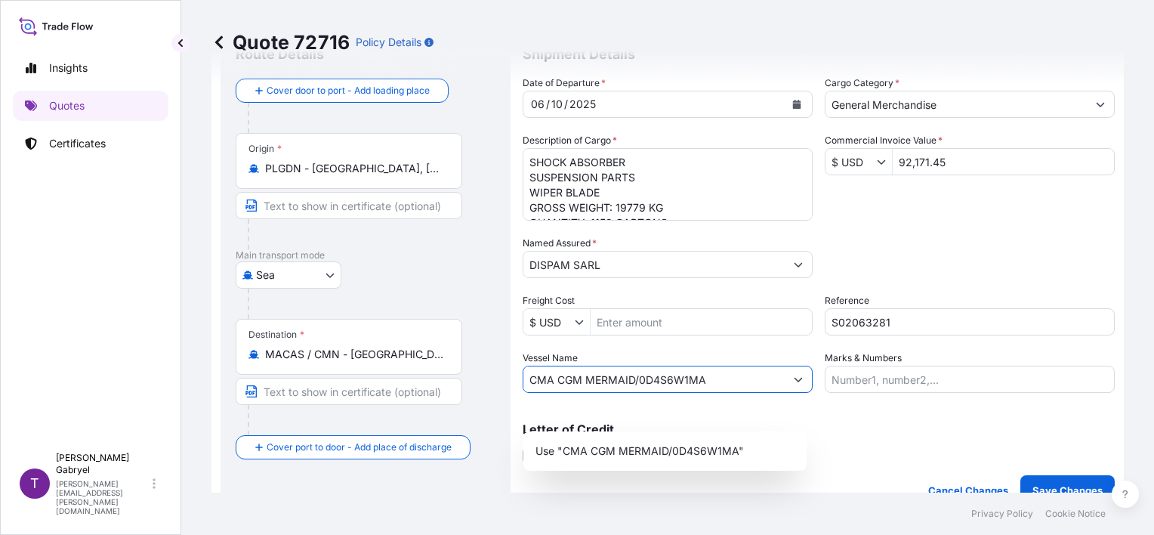
scroll to position [0, 0]
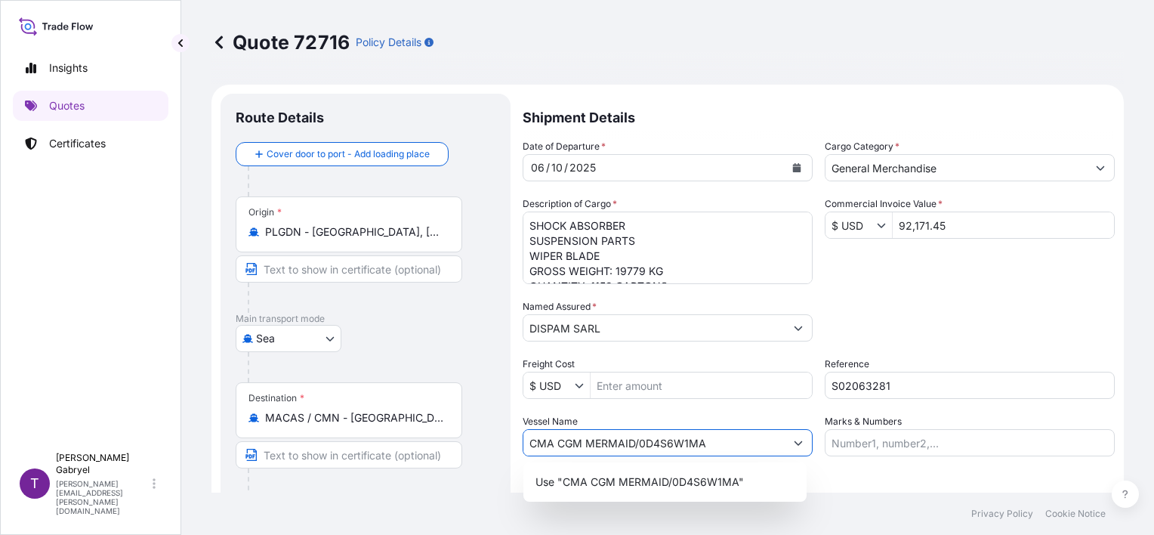
type input "CMA CGM MERMAID/0D4S6W1MA"
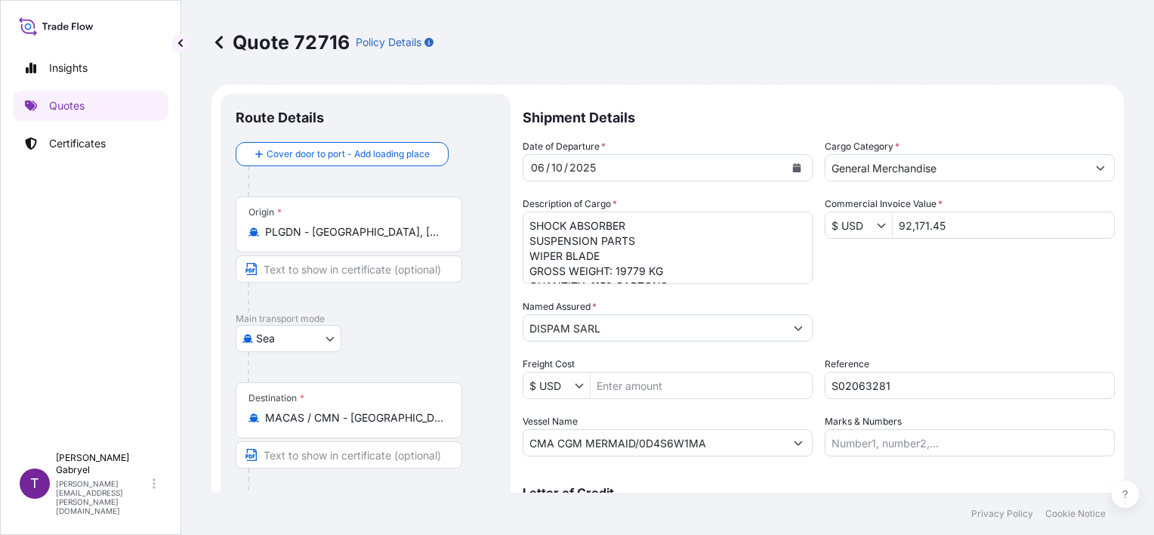
click at [946, 275] on div "Date of Departure * [DATE] Cargo Category * General Merchandise Description of …" at bounding box center [819, 297] width 592 height 317
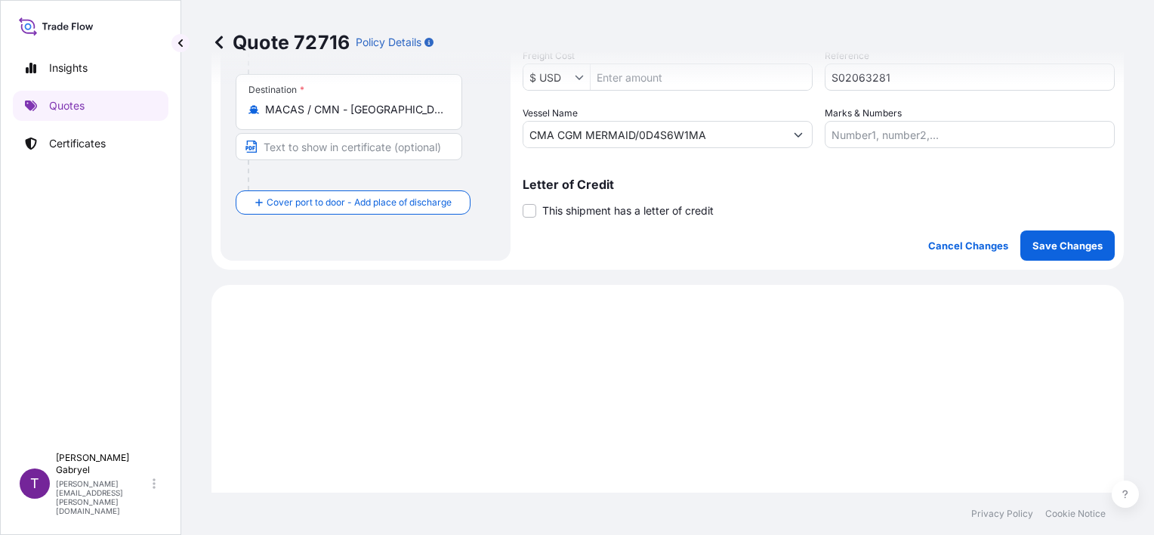
scroll to position [453, 0]
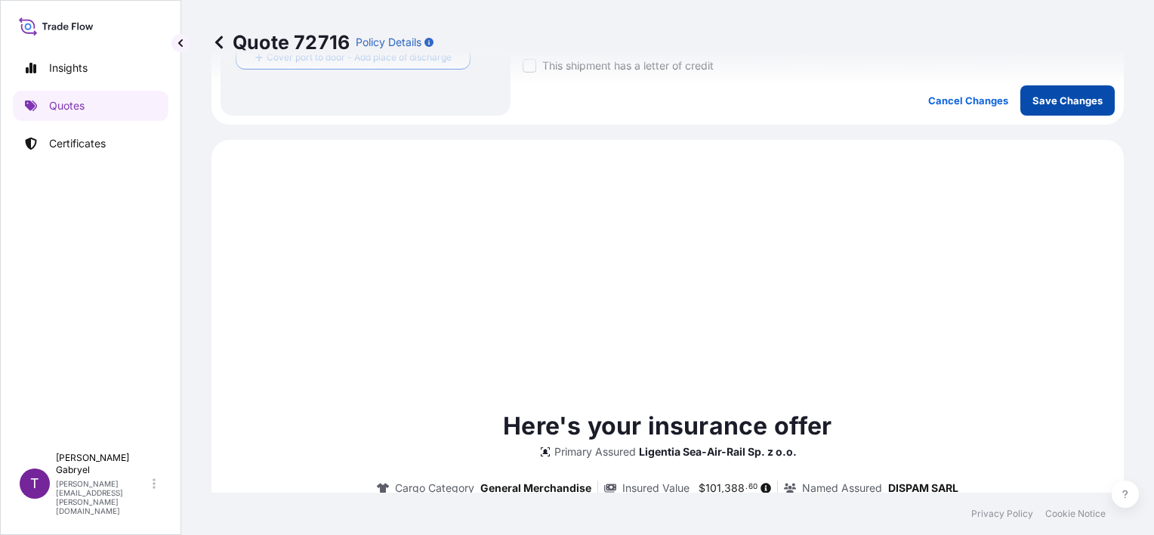
click at [1062, 106] on p "Save Changes" at bounding box center [1068, 100] width 70 height 15
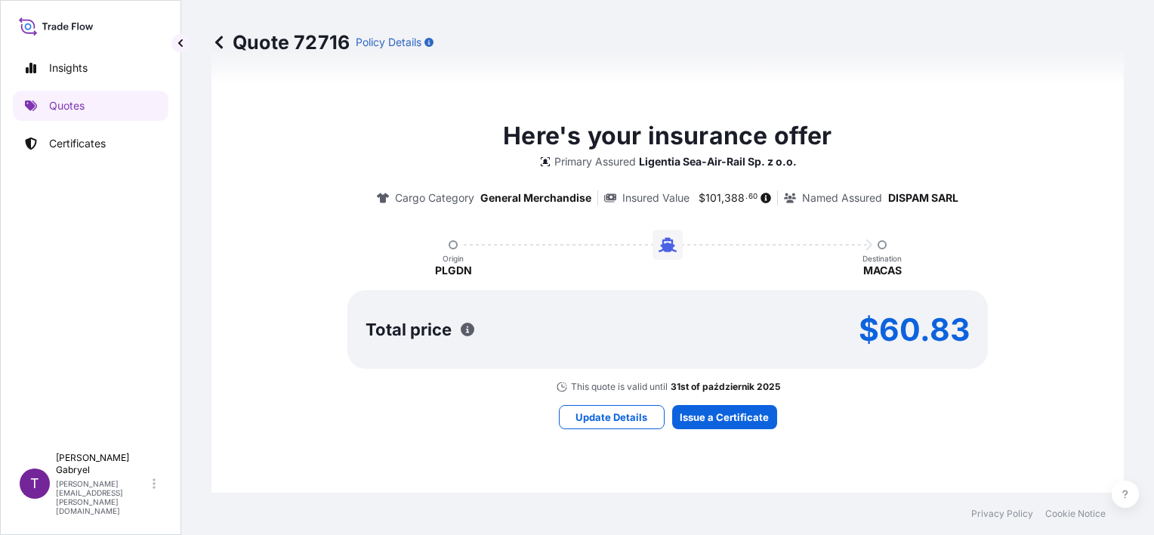
select select "Sea"
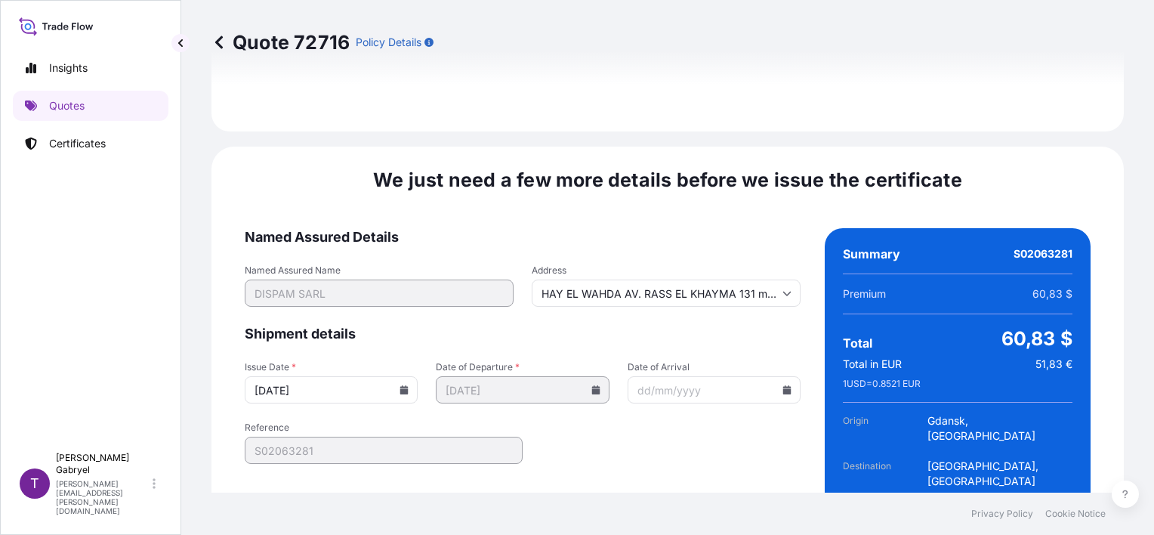
scroll to position [1768, 0]
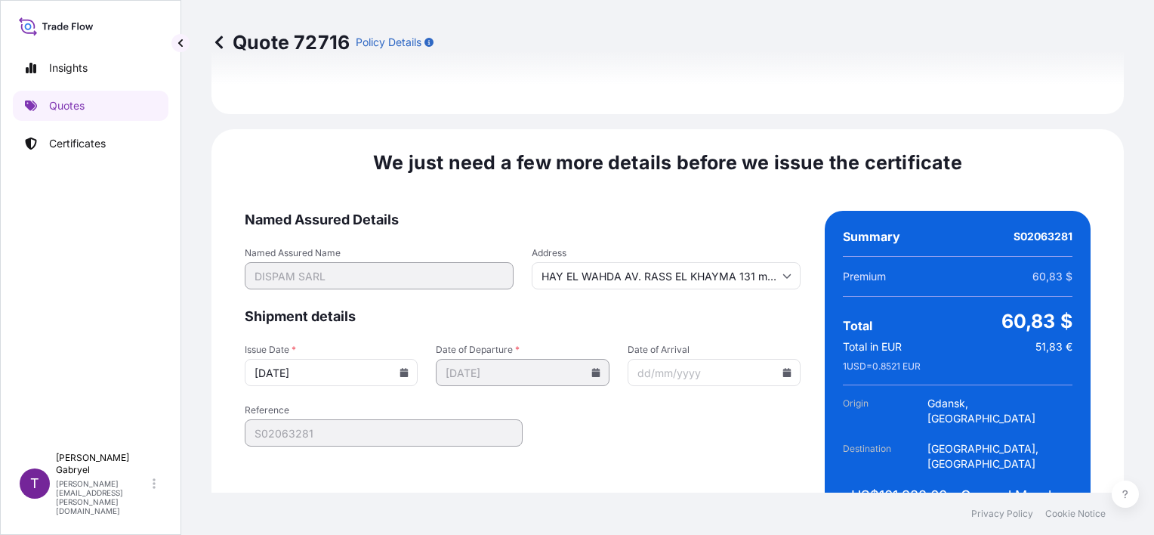
click at [400, 368] on icon at bounding box center [404, 372] width 8 height 9
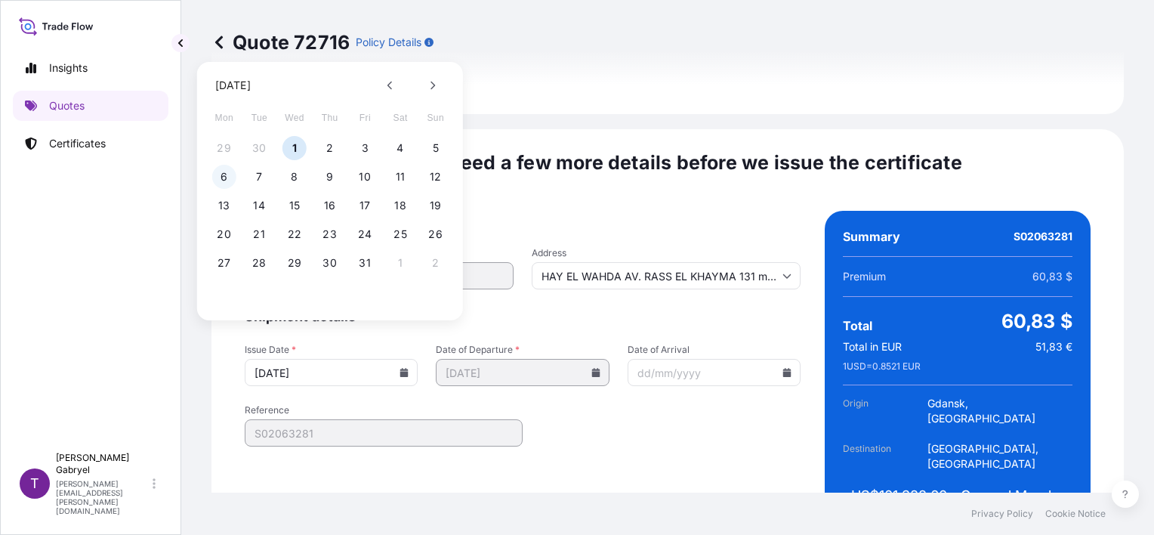
click at [227, 178] on button "6" at bounding box center [224, 177] width 24 height 24
type input "[DATE]"
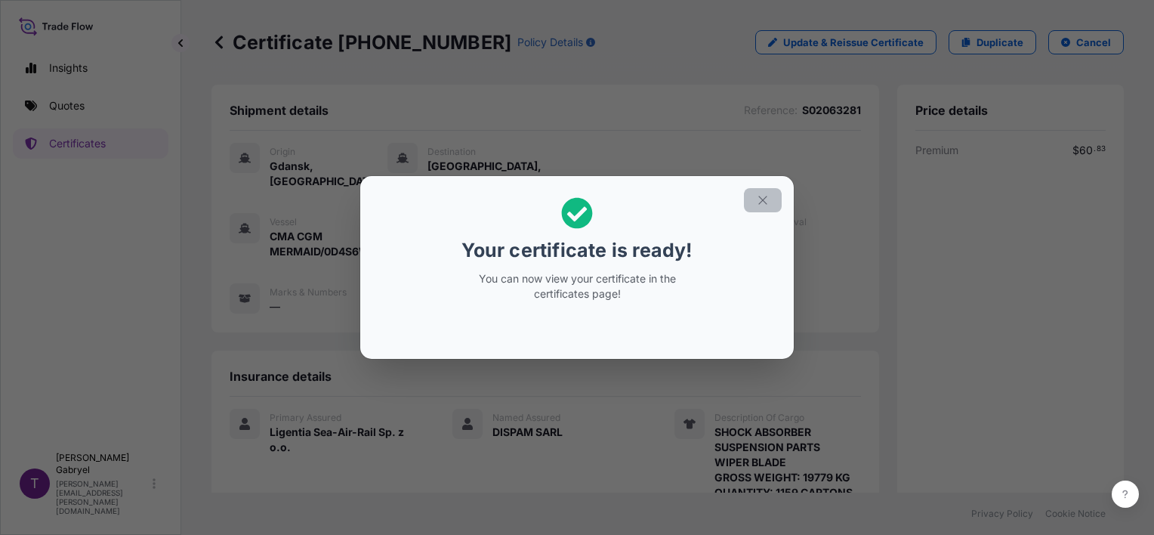
click at [764, 202] on icon "button" at bounding box center [762, 200] width 8 height 8
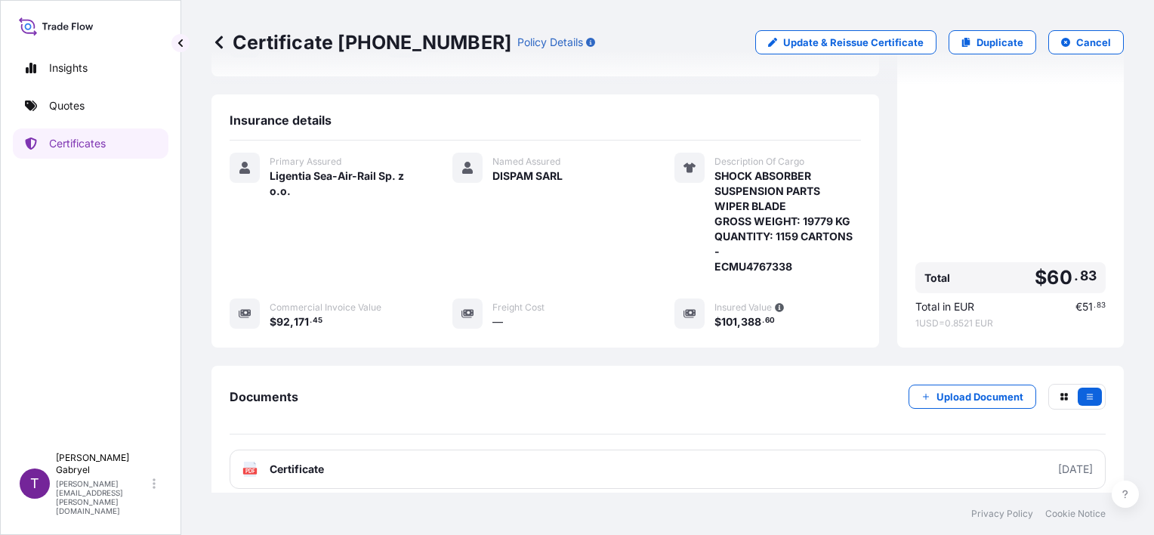
scroll to position [317, 0]
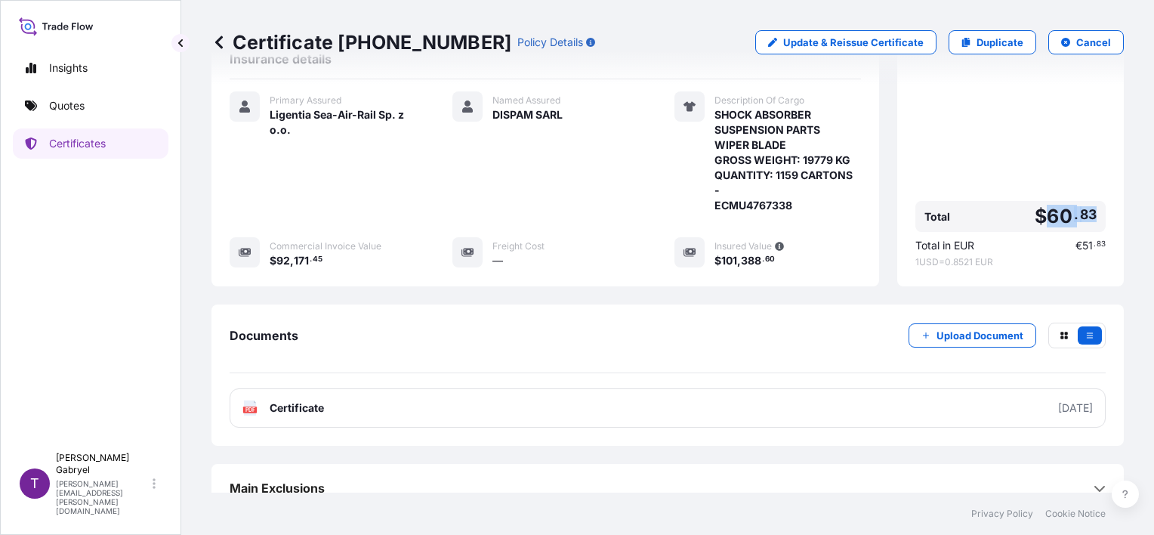
drag, startPoint x: 1084, startPoint y: 198, endPoint x: 1038, endPoint y: 202, distance: 46.3
click at [1038, 207] on span "$ 60 . 83" at bounding box center [1066, 216] width 62 height 19
copy span "60 . 83"
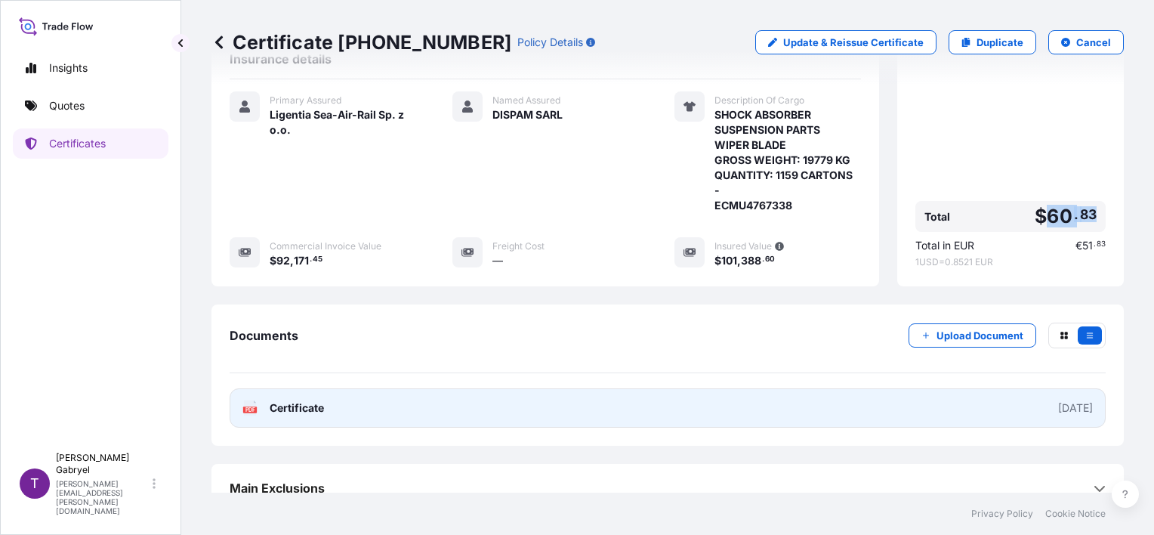
click at [551, 393] on link "PDF Certificate [DATE]" at bounding box center [668, 407] width 876 height 39
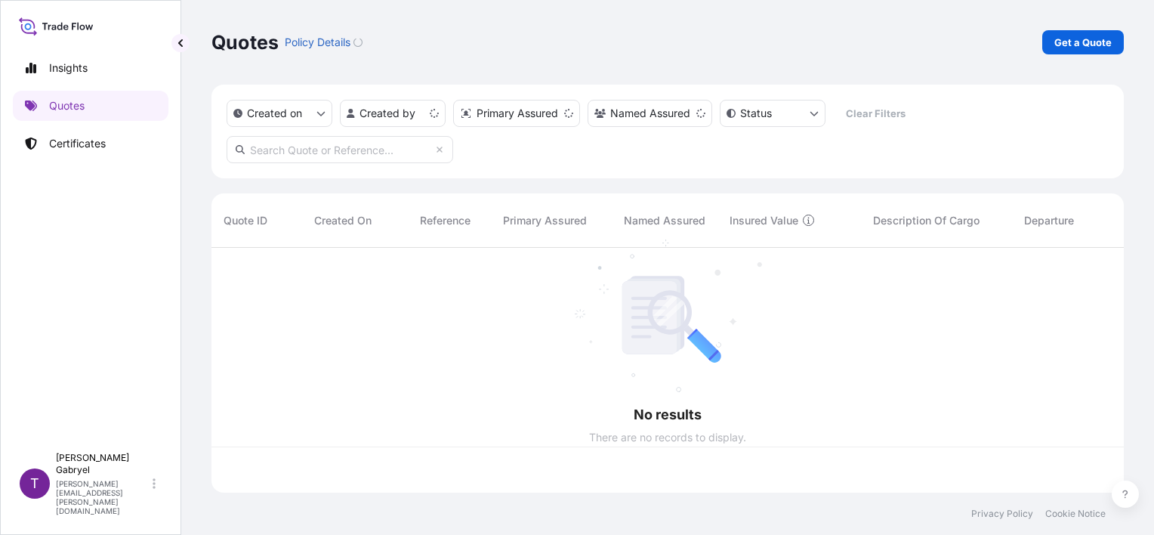
scroll to position [242, 900]
click at [112, 144] on link "Certificates" at bounding box center [91, 143] width 156 height 30
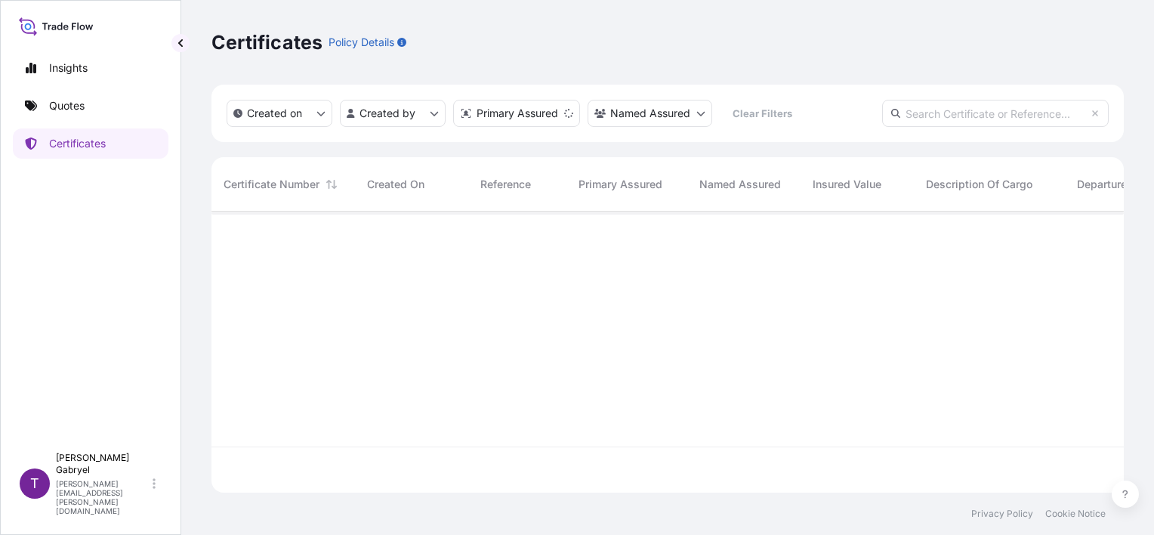
scroll to position [278, 900]
click at [1006, 125] on input "text" at bounding box center [995, 113] width 227 height 27
paste input "S02049352"
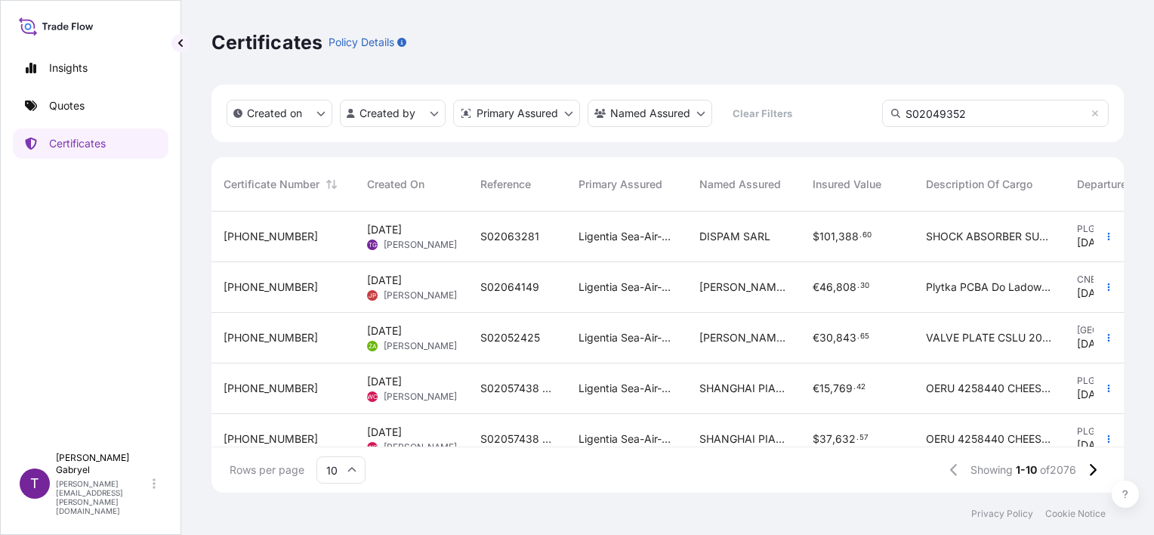
click at [962, 114] on input "S02049352" at bounding box center [995, 113] width 227 height 27
type input "S02049352"
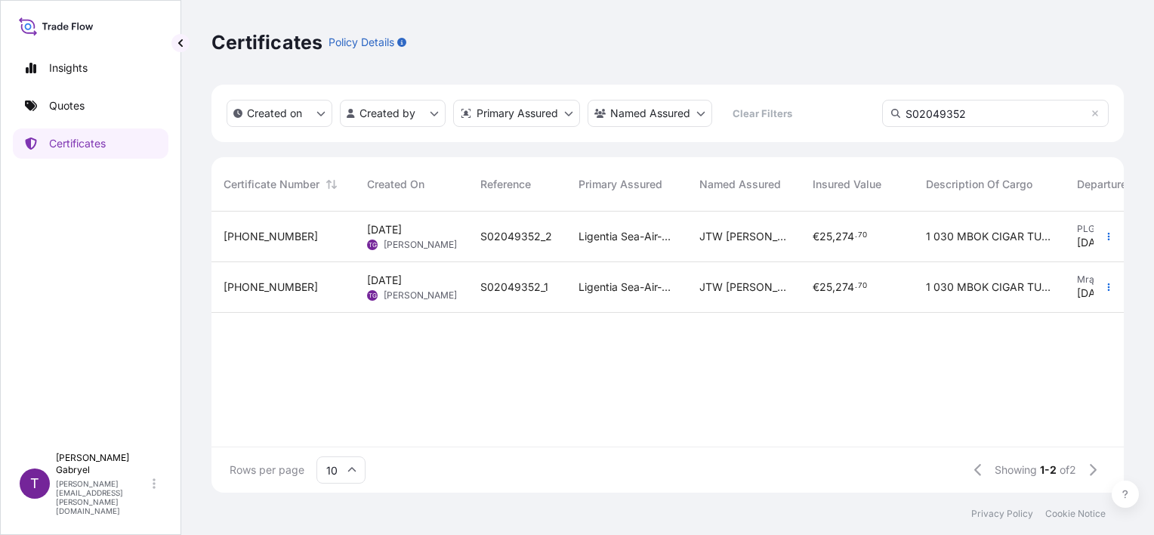
click at [744, 247] on div "JTW JACEK CHODKOWSKI" at bounding box center [743, 237] width 113 height 51
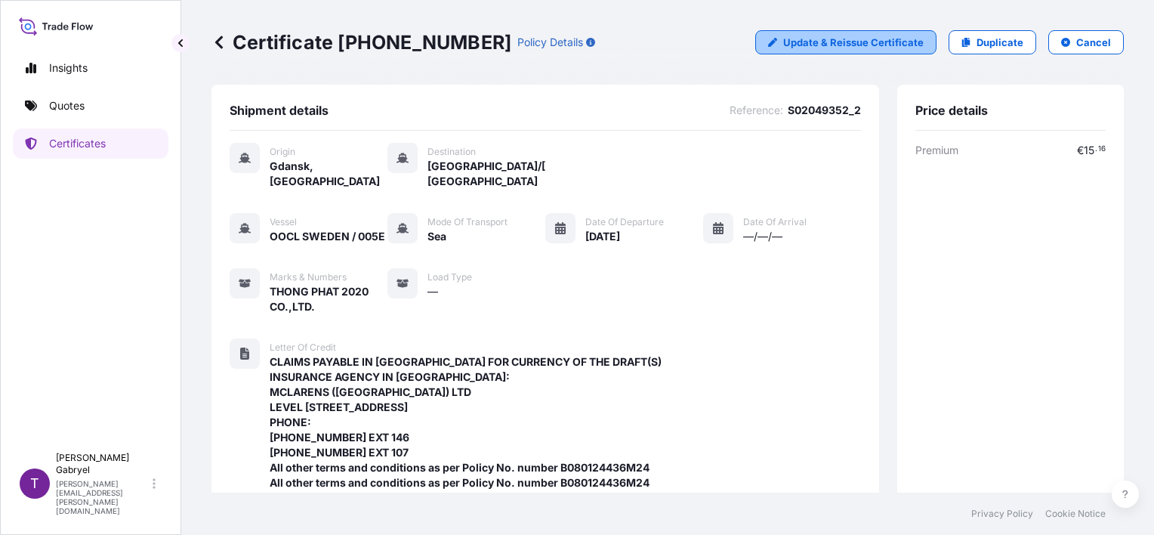
click at [851, 48] on p "Update & Reissue Certificate" at bounding box center [853, 42] width 141 height 15
select select "Sea"
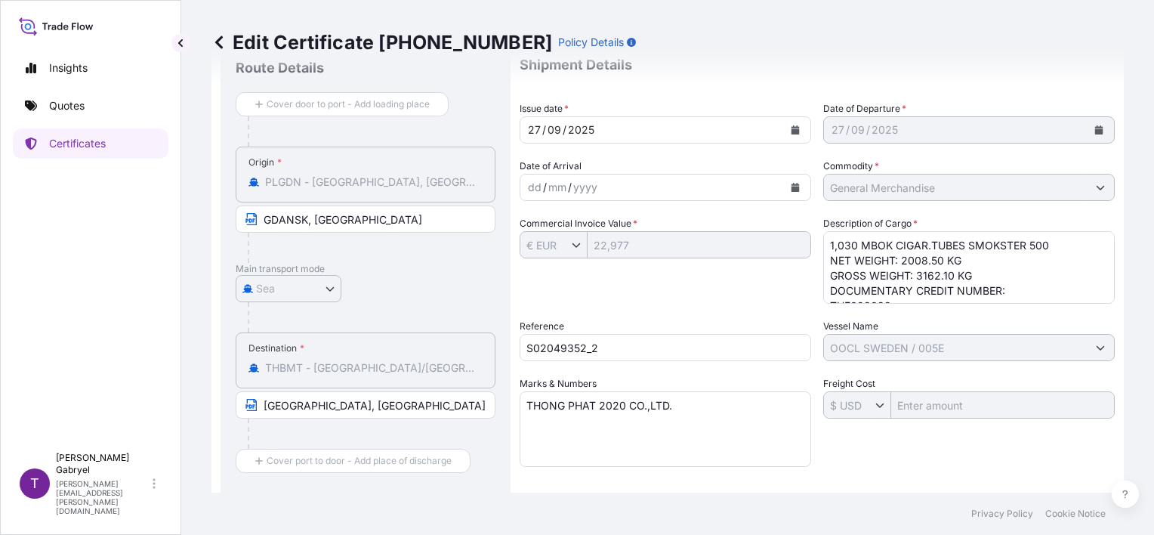
scroll to position [76, 0]
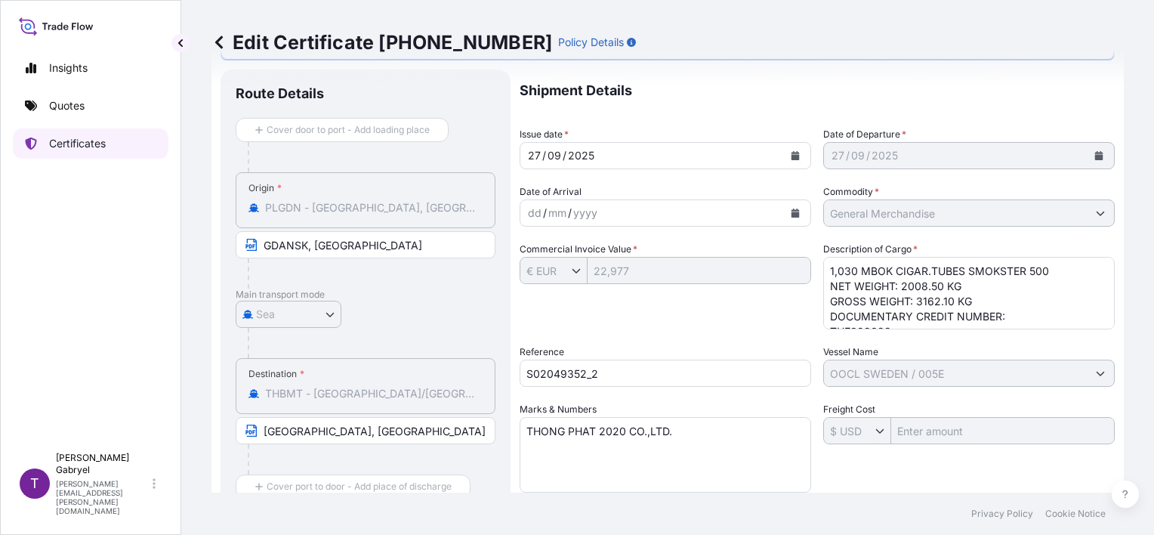
click at [85, 142] on p "Certificates" at bounding box center [77, 143] width 57 height 15
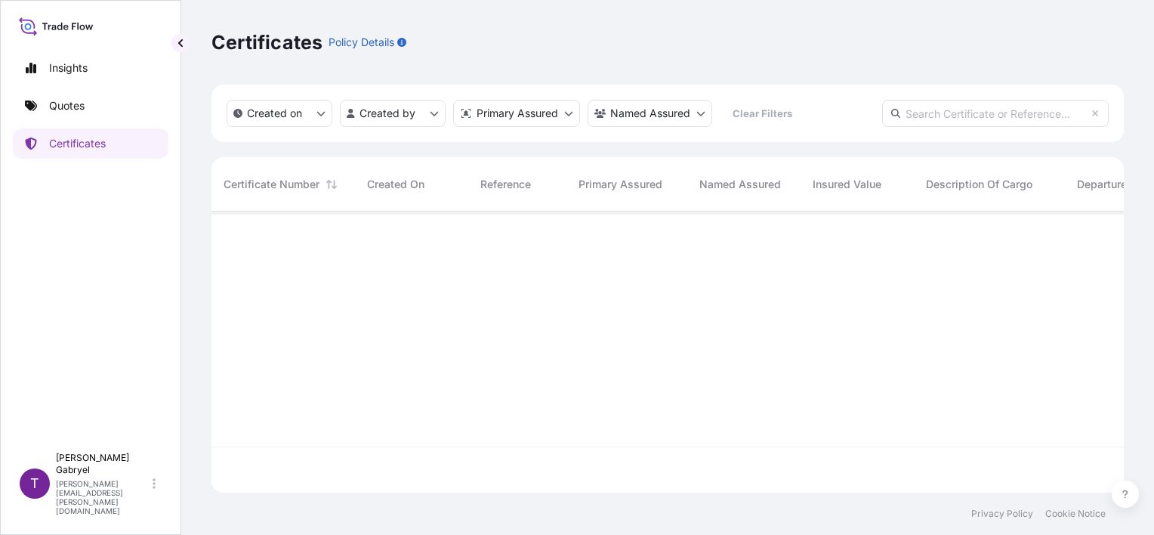
scroll to position [278, 900]
click at [984, 111] on input "text" at bounding box center [995, 113] width 227 height 27
paste input "S02049352"
type input "S02049352"
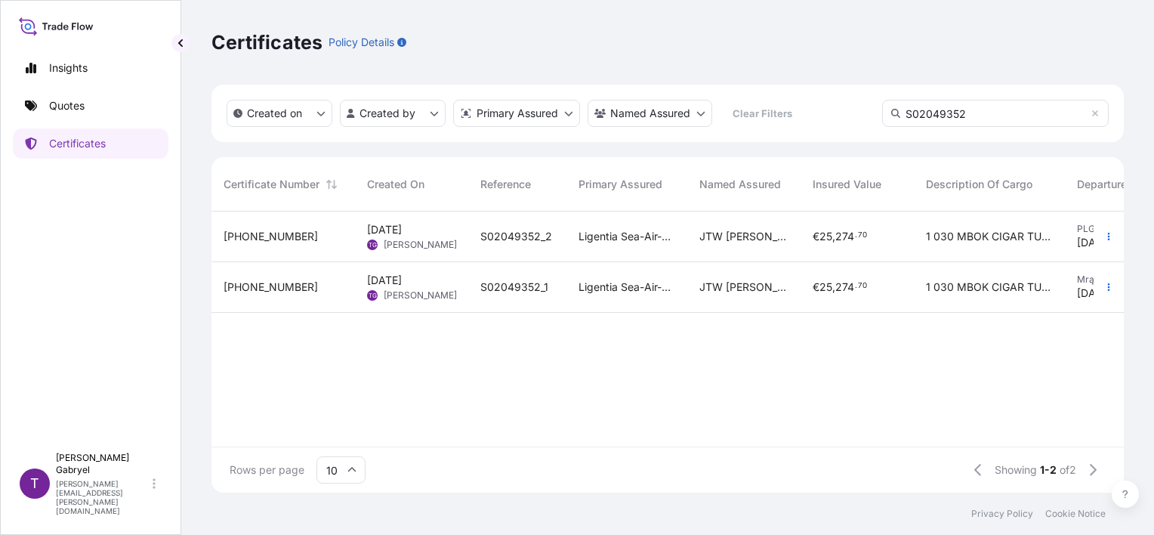
click at [810, 236] on div "€ 25 , 274 . 70" at bounding box center [857, 237] width 113 height 51
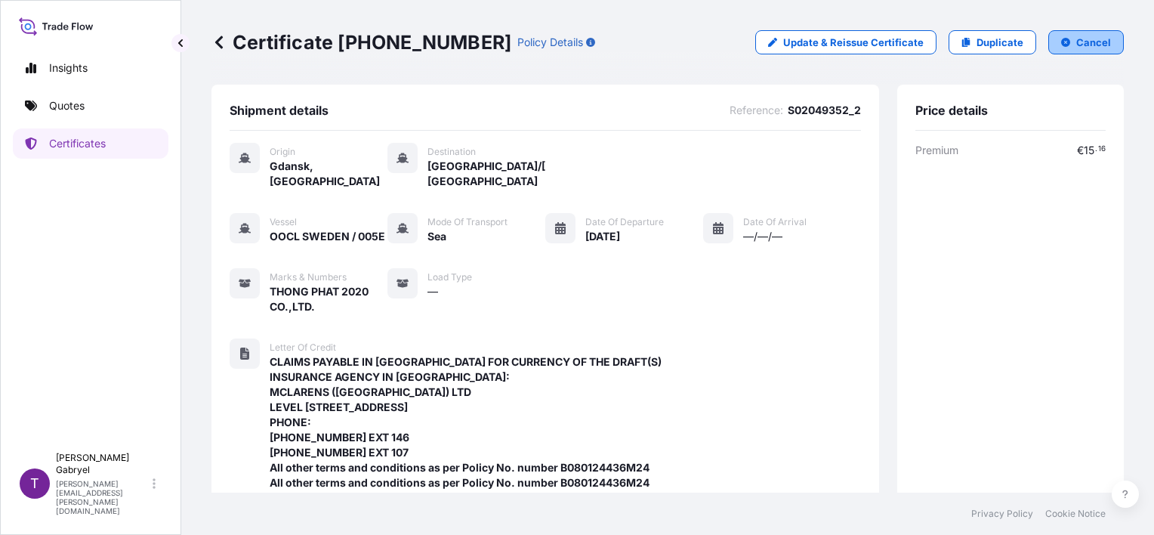
click at [1058, 36] on button "Cancel" at bounding box center [1087, 42] width 76 height 24
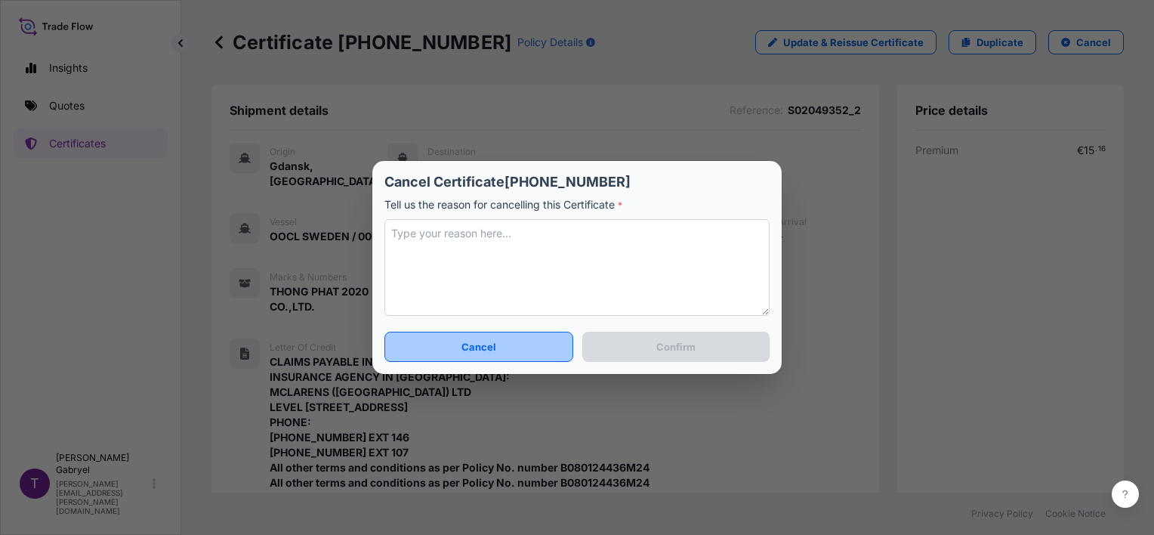
click at [503, 273] on textarea at bounding box center [577, 267] width 385 height 97
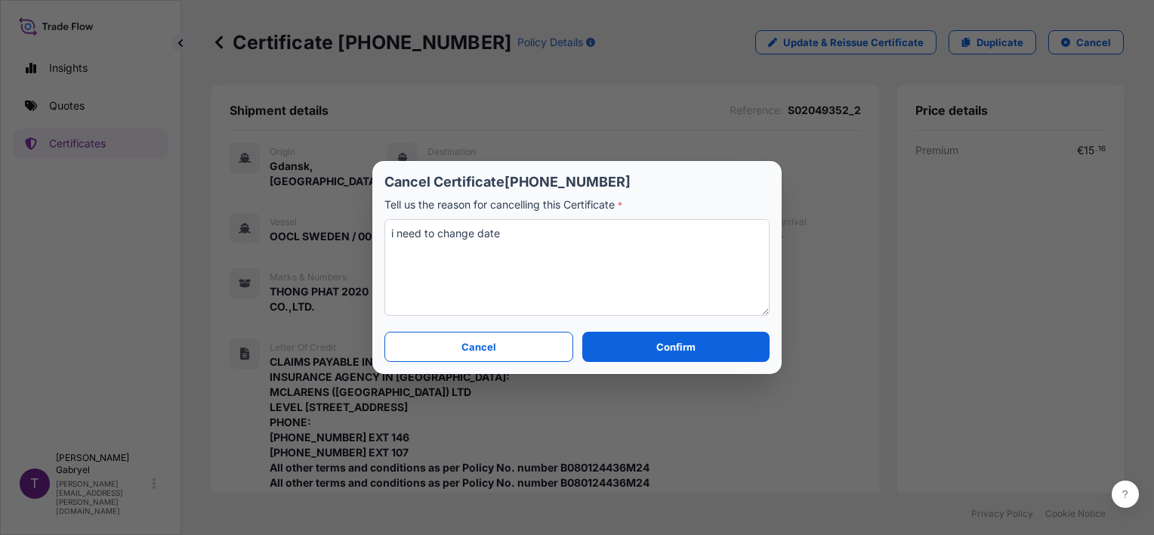
drag, startPoint x: 512, startPoint y: 249, endPoint x: 480, endPoint y: 249, distance: 31.7
click at [480, 249] on textarea "i need to change date" at bounding box center [577, 267] width 385 height 97
click at [477, 233] on textarea "i need to change depature datedate" at bounding box center [577, 267] width 385 height 97
drag, startPoint x: 571, startPoint y: 233, endPoint x: 527, endPoint y: 236, distance: 44.7
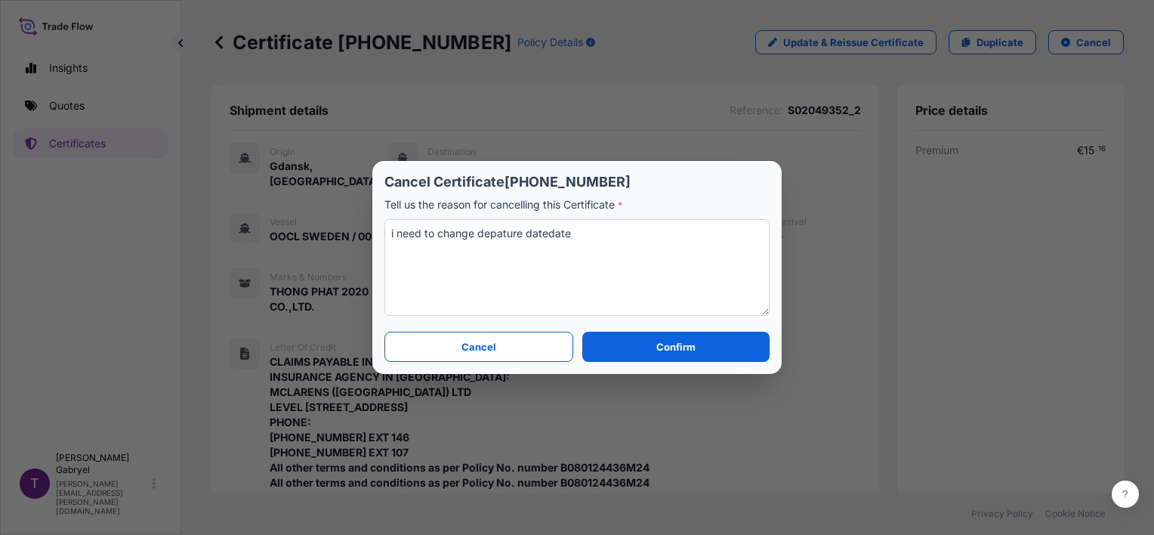
click at [527, 236] on textarea "i need to change depature datedate" at bounding box center [577, 267] width 385 height 97
click at [478, 231] on textarea "i need to change depature date" at bounding box center [577, 267] width 385 height 97
type textarea "i need to change the depature date"
click at [658, 357] on button "Confirm" at bounding box center [675, 347] width 187 height 30
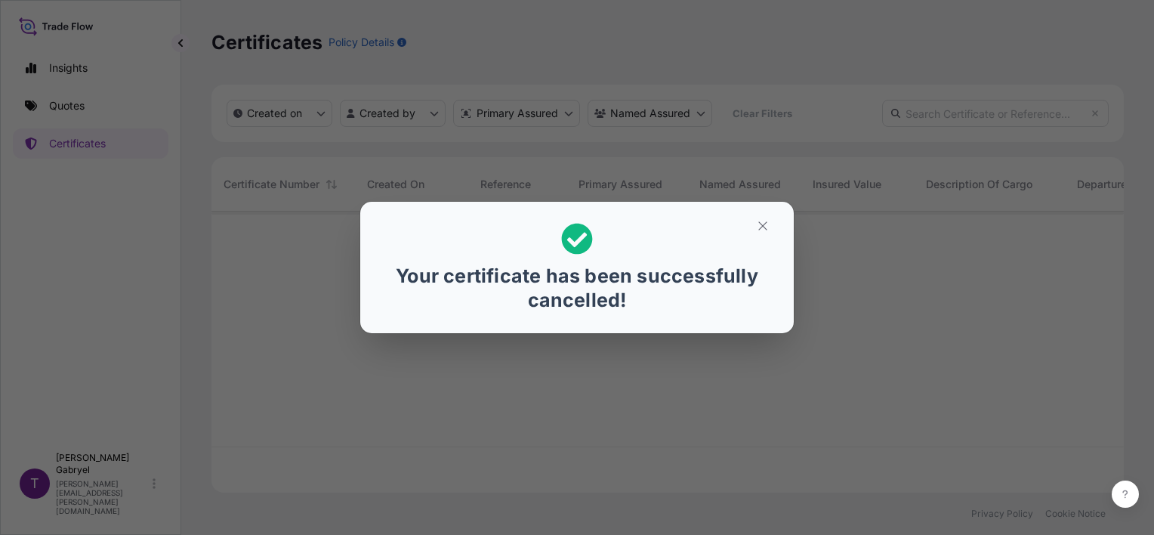
scroll to position [278, 900]
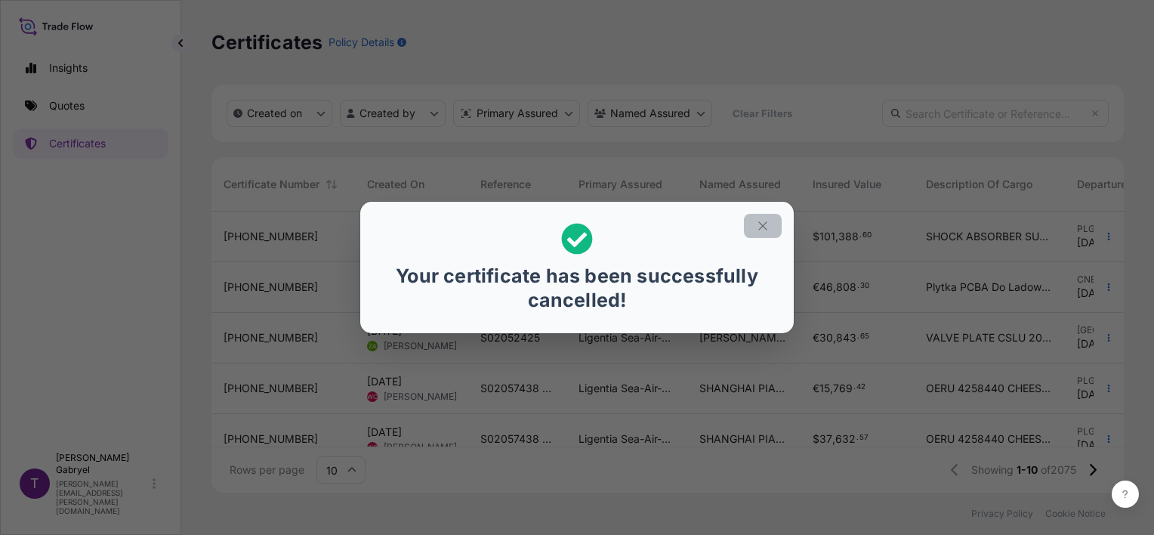
click at [762, 229] on icon "button" at bounding box center [763, 226] width 14 height 14
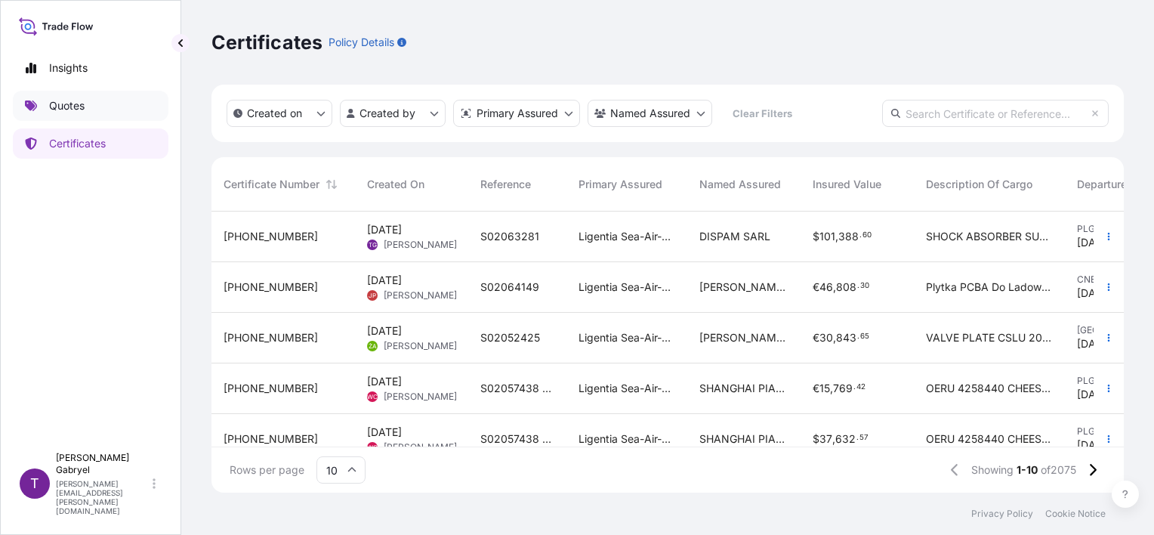
click at [51, 106] on p "Quotes" at bounding box center [67, 105] width 36 height 15
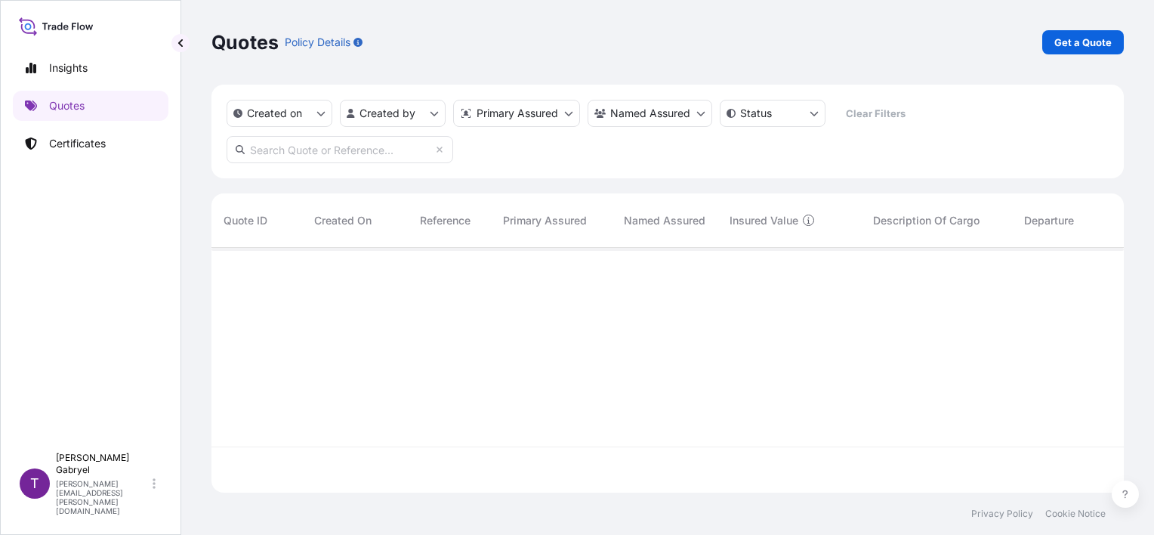
scroll to position [242, 900]
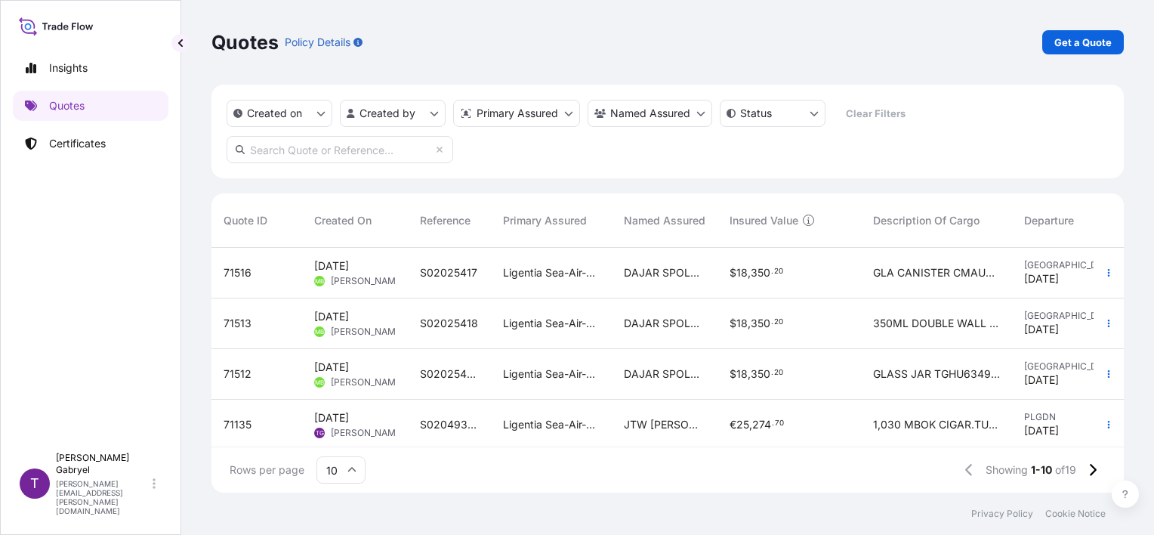
click at [352, 153] on input "text" at bounding box center [340, 149] width 227 height 27
paste input "S02049352"
type input "S02049352"
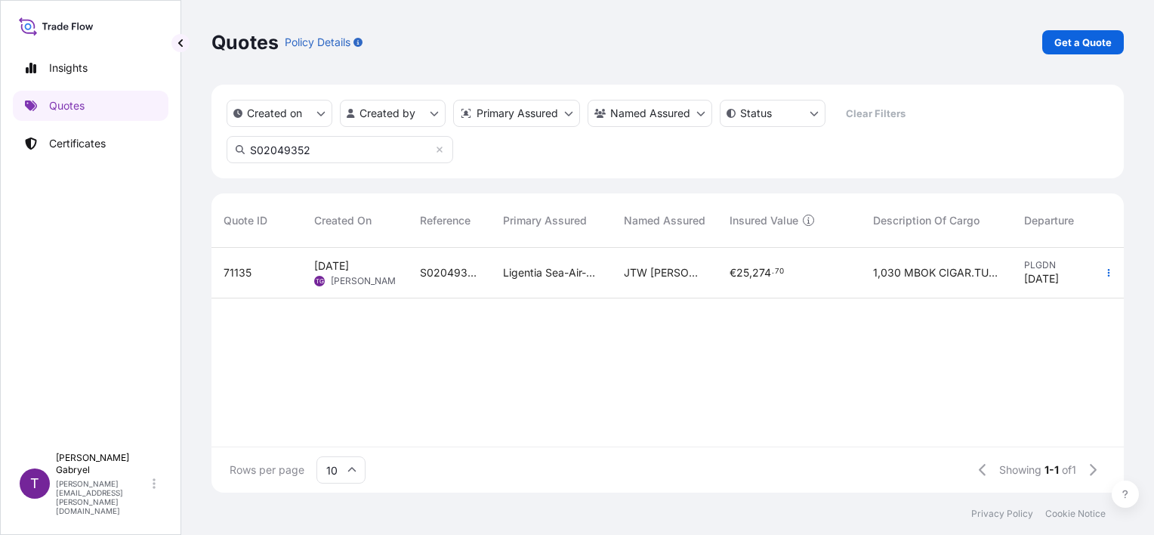
click at [415, 266] on div "S02049352_2" at bounding box center [449, 273] width 83 height 51
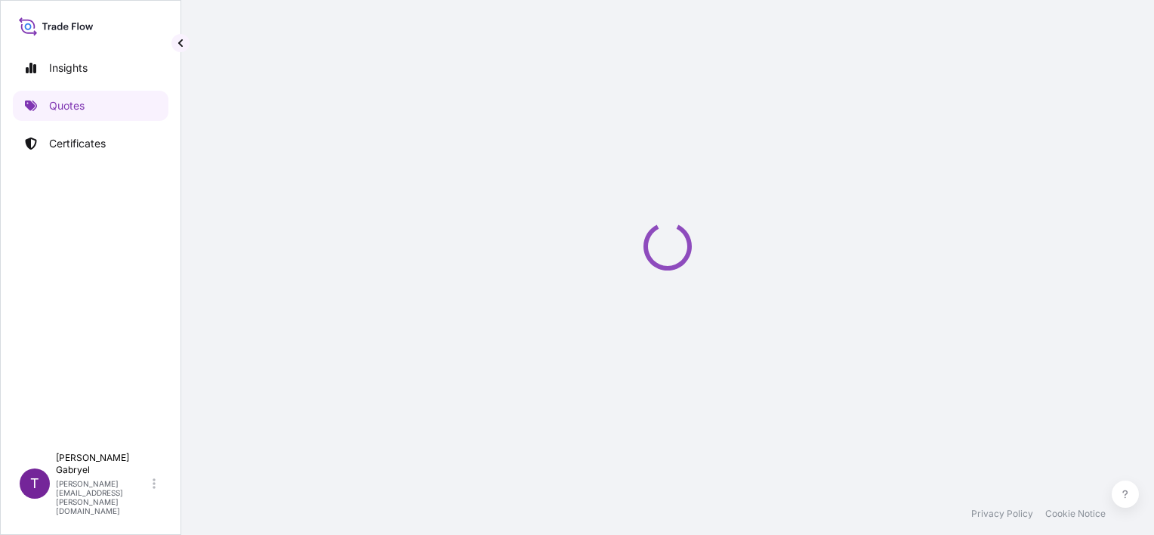
select select "Sea"
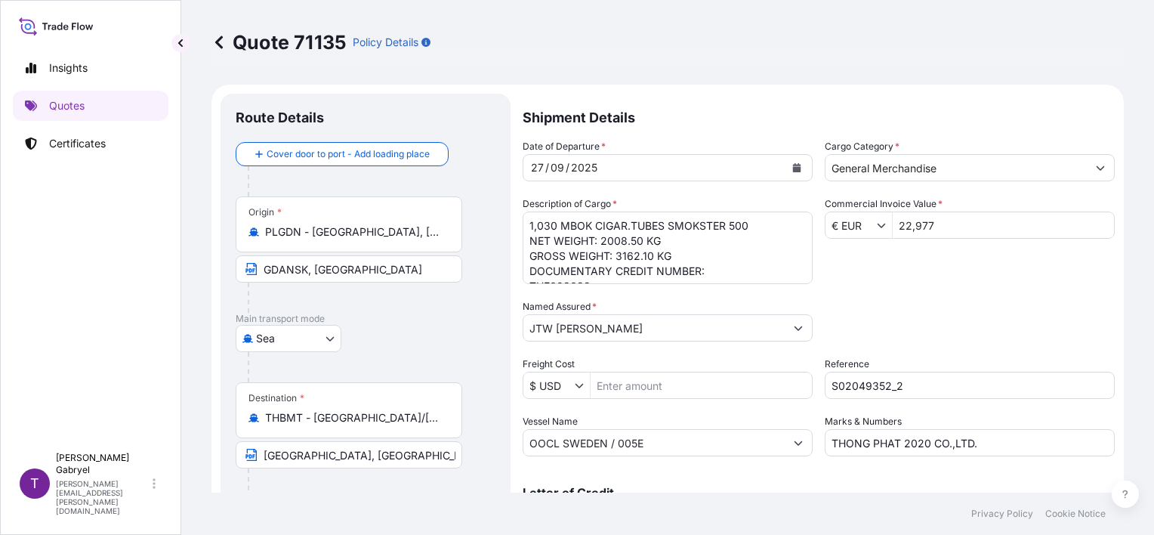
click at [793, 163] on icon "Calendar" at bounding box center [797, 167] width 8 height 9
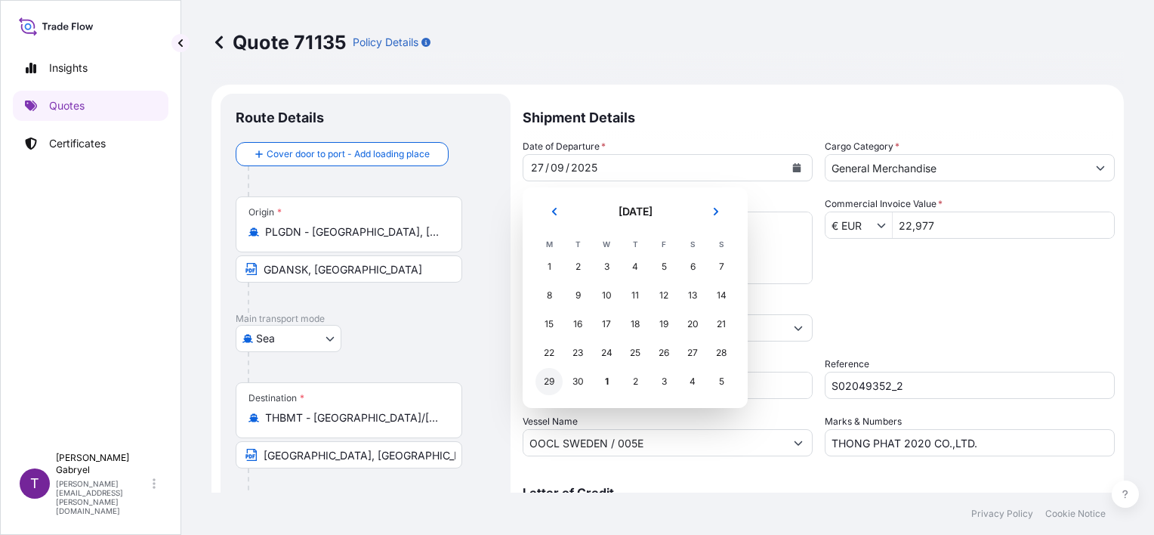
click at [554, 381] on div "29" at bounding box center [549, 381] width 27 height 27
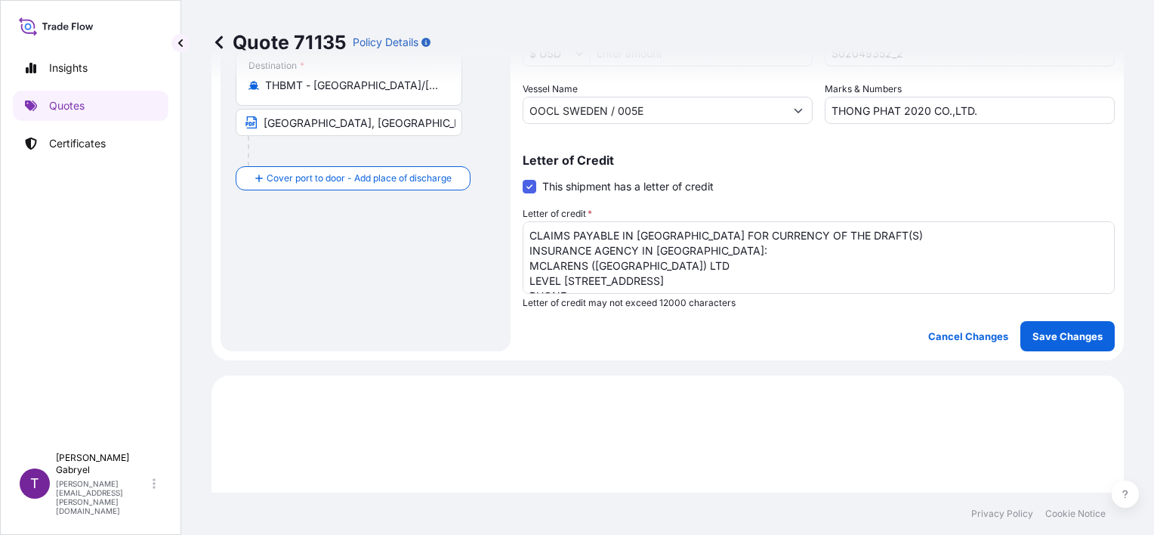
scroll to position [453, 0]
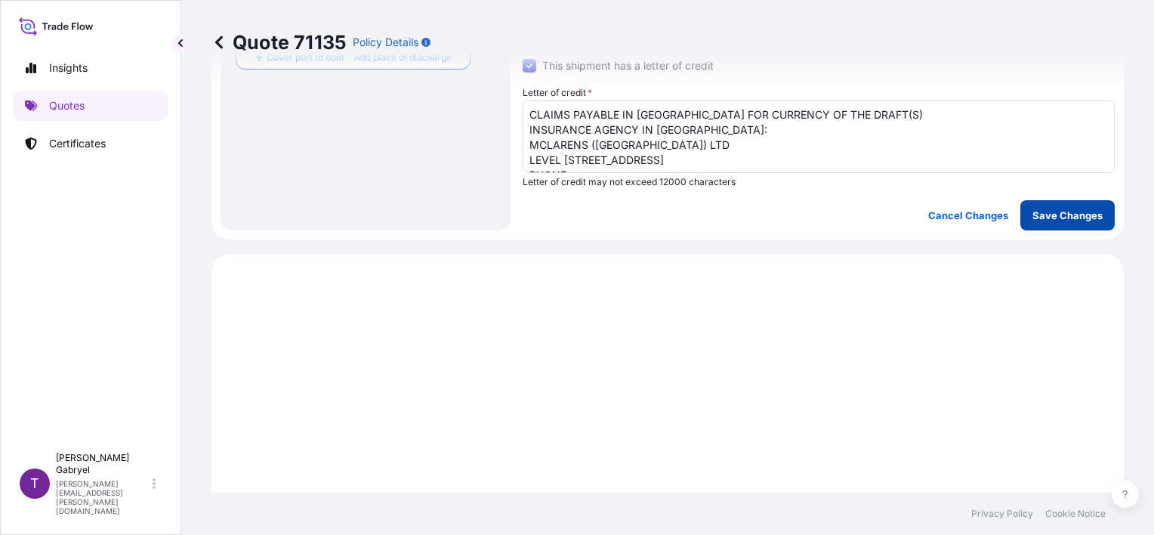
click at [1064, 224] on button "Save Changes" at bounding box center [1068, 215] width 94 height 30
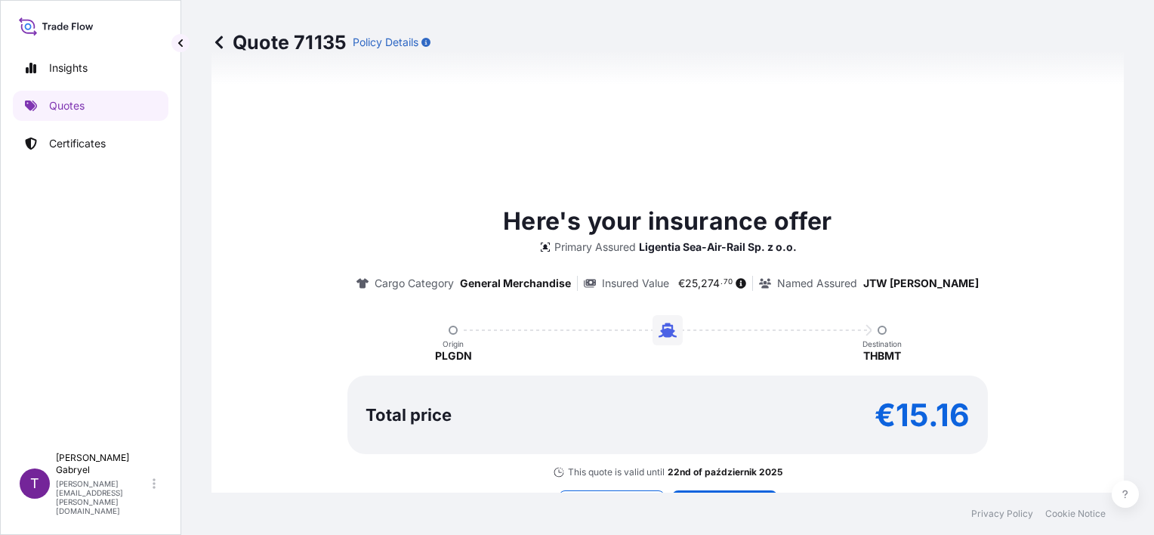
select select "Sea"
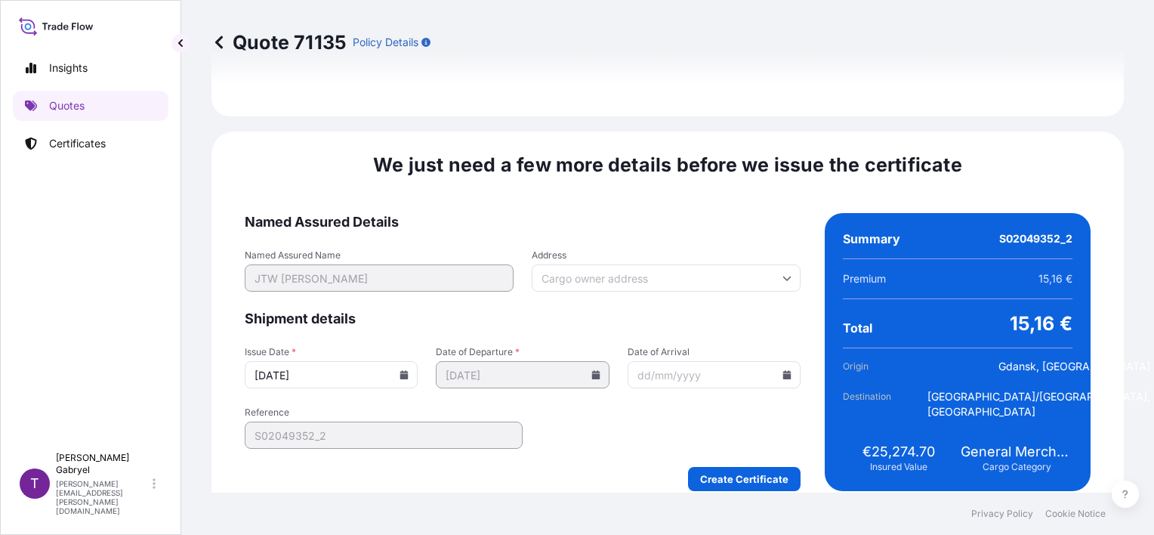
scroll to position [1979, 0]
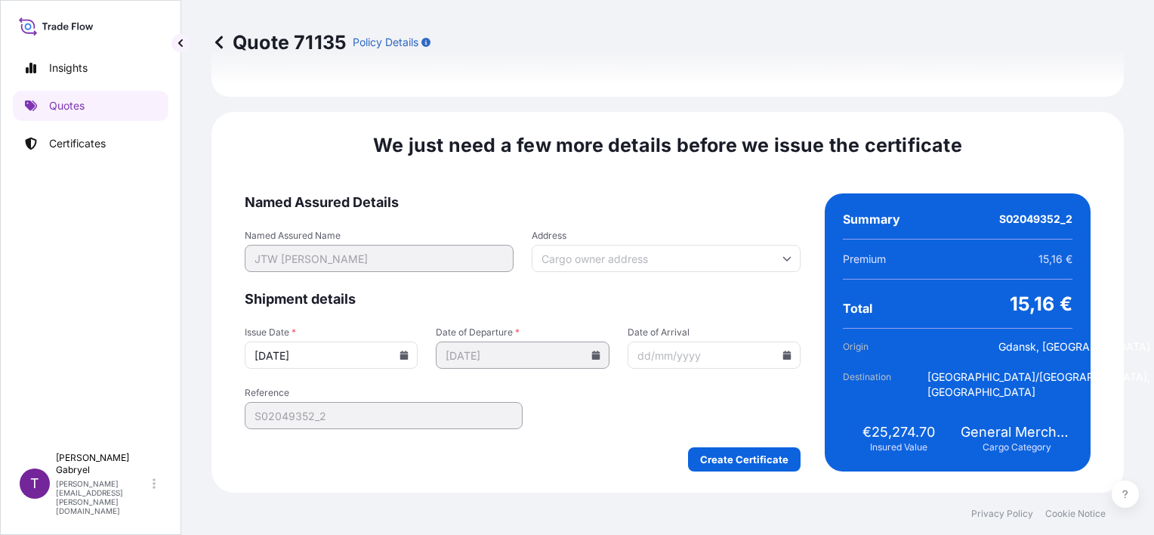
click at [401, 351] on icon at bounding box center [404, 355] width 8 height 9
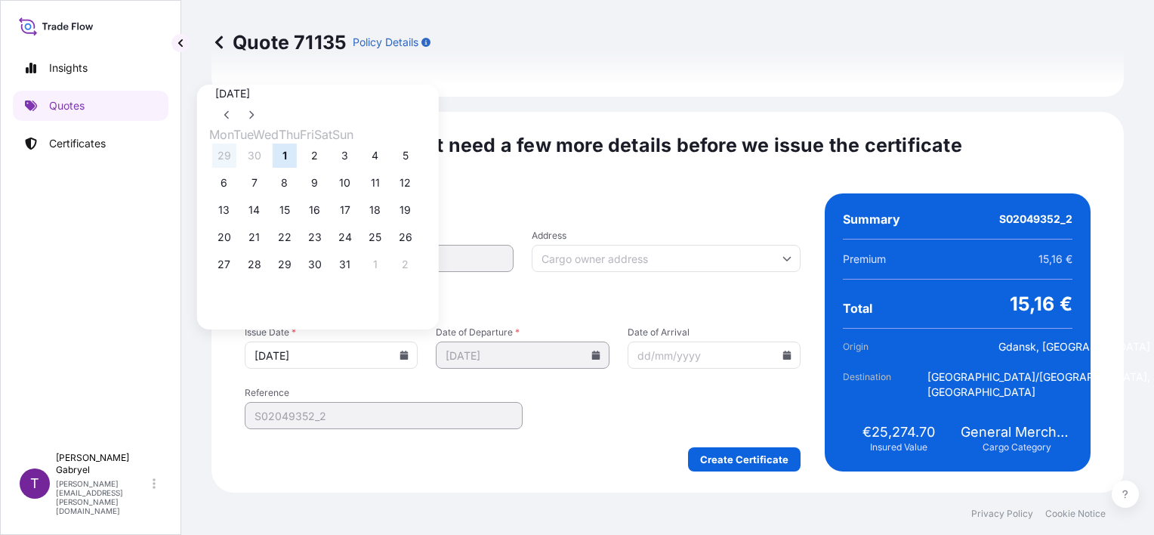
click at [225, 161] on button "29" at bounding box center [224, 156] width 24 height 24
type input "29/09/2025"
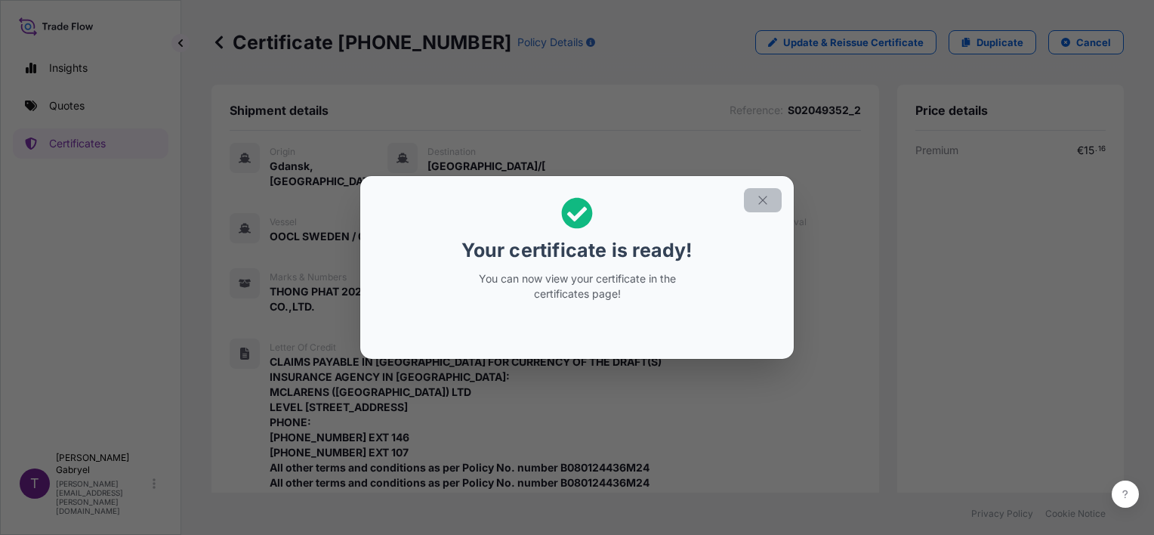
click at [760, 198] on icon "button" at bounding box center [763, 200] width 14 height 14
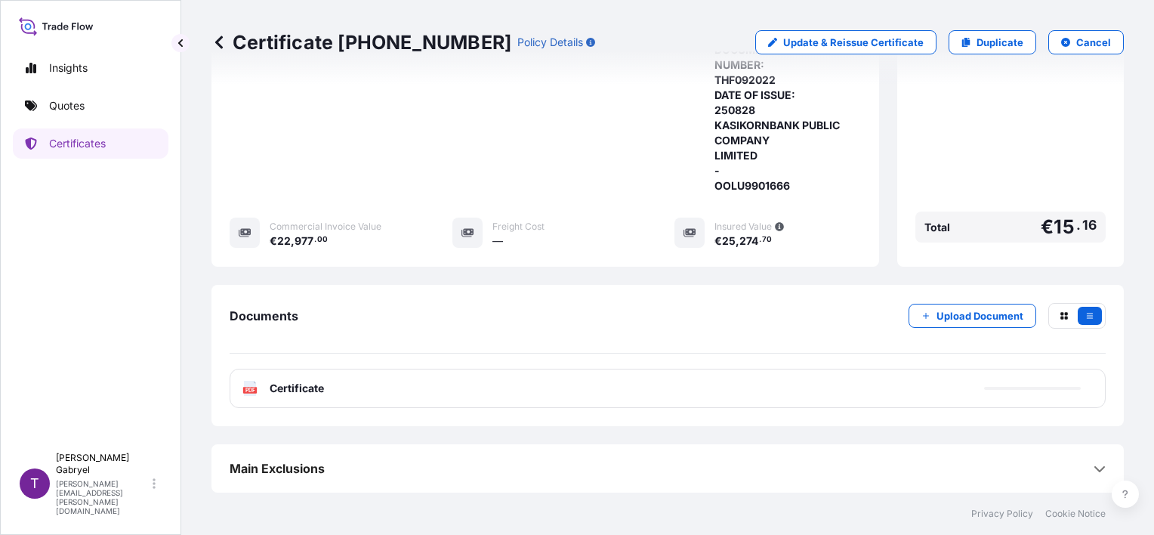
scroll to position [749, 0]
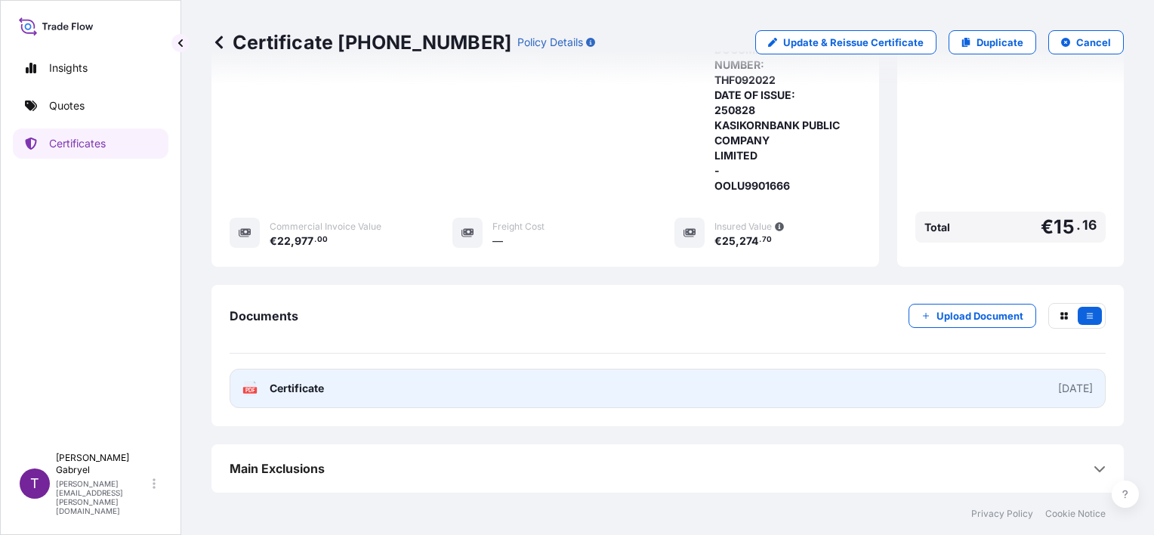
click at [303, 387] on span "Certificate" at bounding box center [297, 388] width 54 height 15
